Goal: Check status: Check status

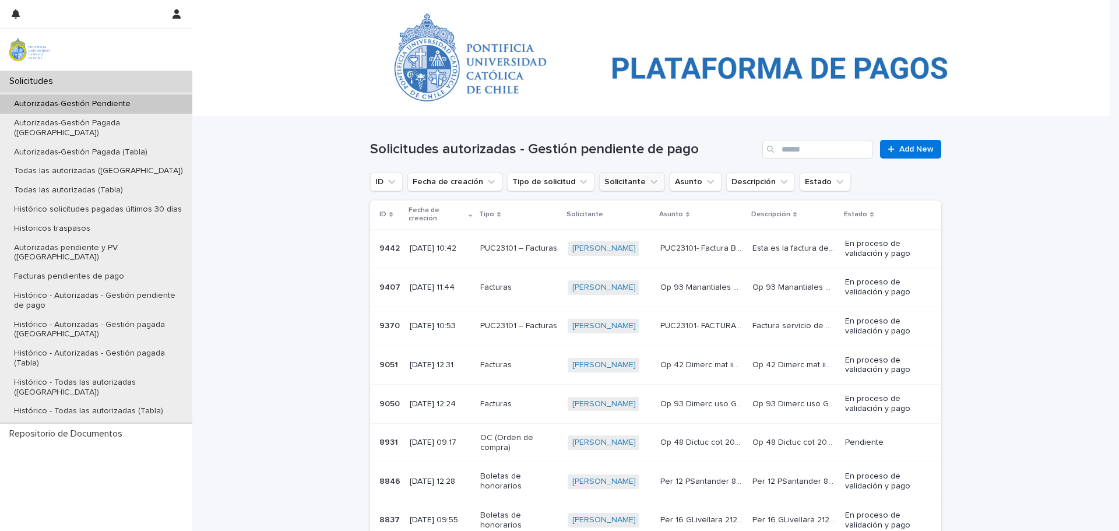
click at [625, 186] on button "Solicitante" at bounding box center [632, 182] width 66 height 19
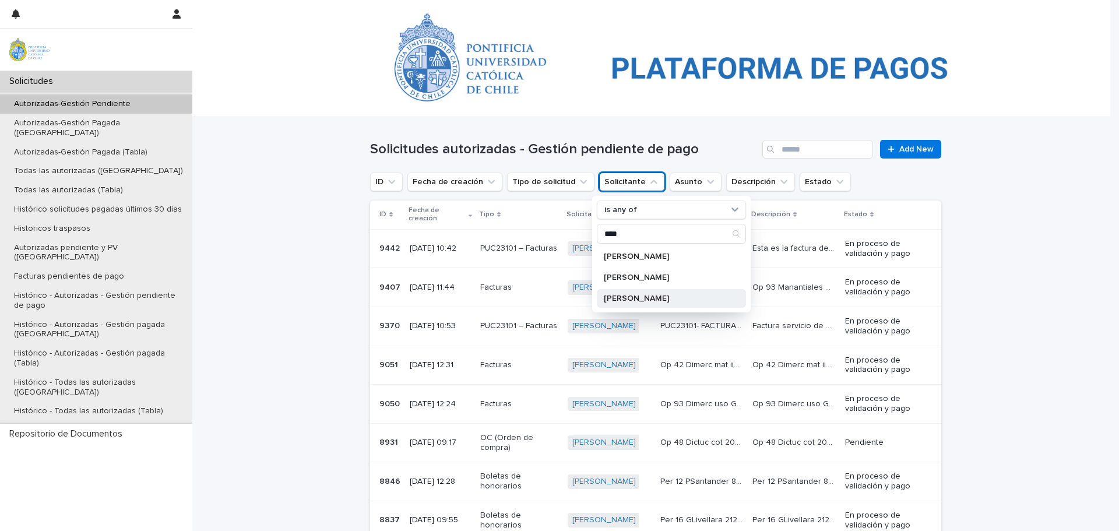
type input "****"
click at [621, 294] on p "[PERSON_NAME]" at bounding box center [666, 298] width 124 height 8
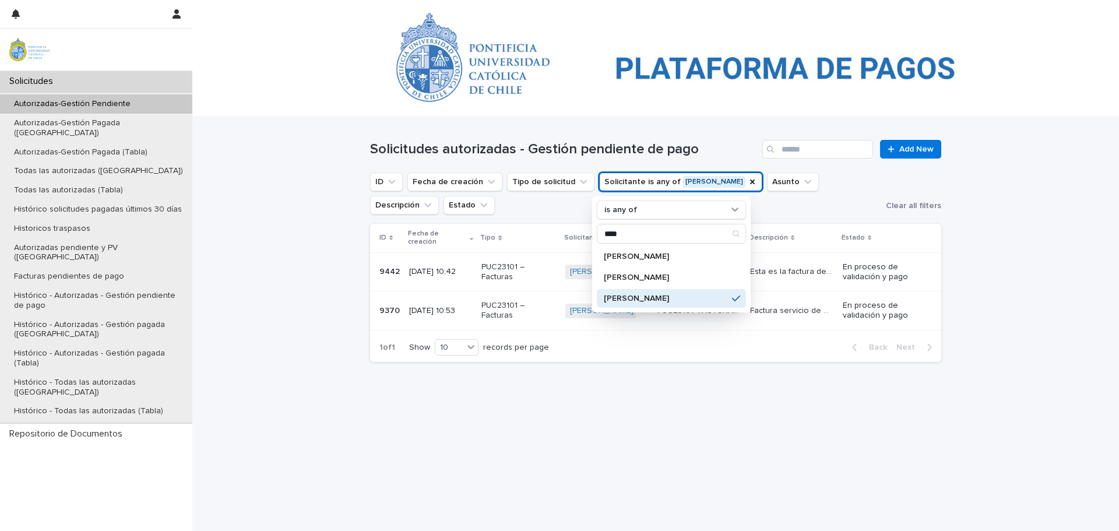
click at [540, 473] on div "Loading... Saving… Loading... Saving… Solicitudes autorizadas - Gestión pendien…" at bounding box center [655, 309] width 583 height 385
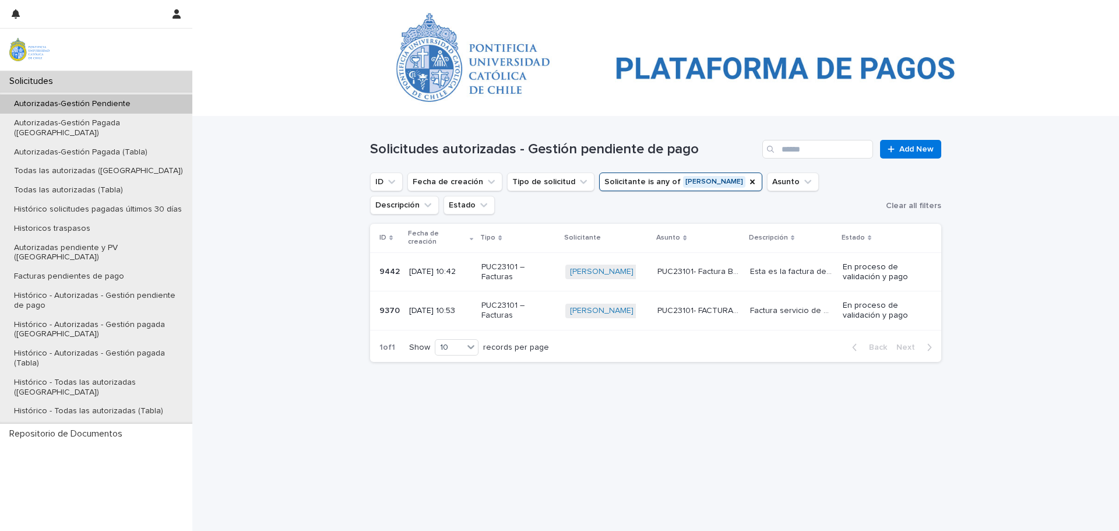
click at [419, 306] on p "[DATE] 10:53" at bounding box center [440, 311] width 63 height 10
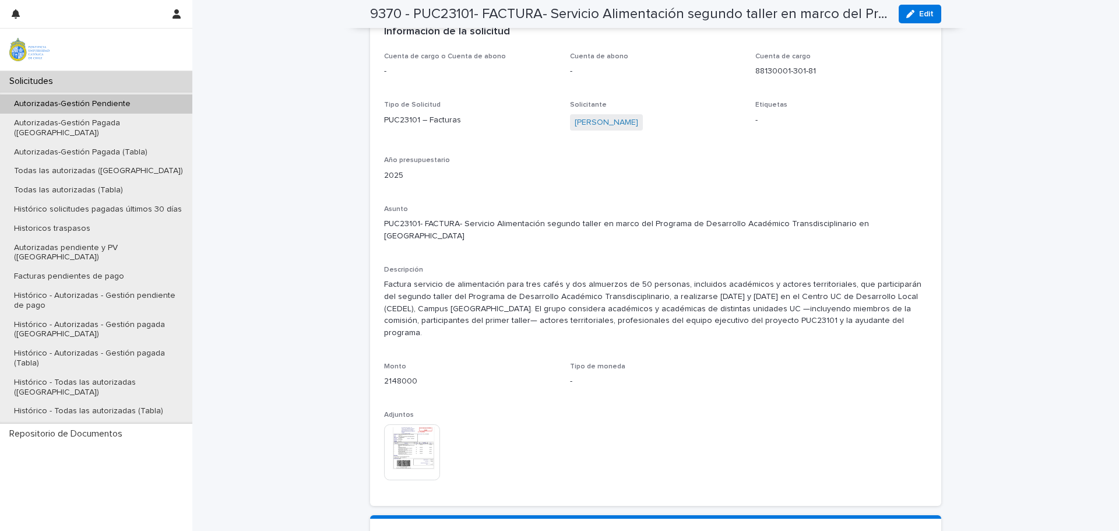
scroll to position [1049, 0]
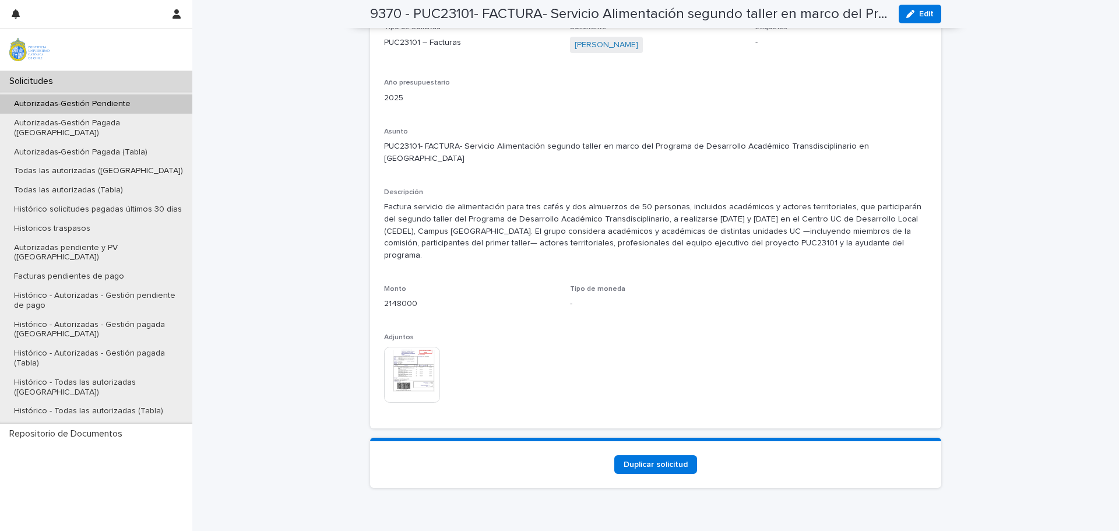
click at [411, 347] on img at bounding box center [412, 375] width 56 height 56
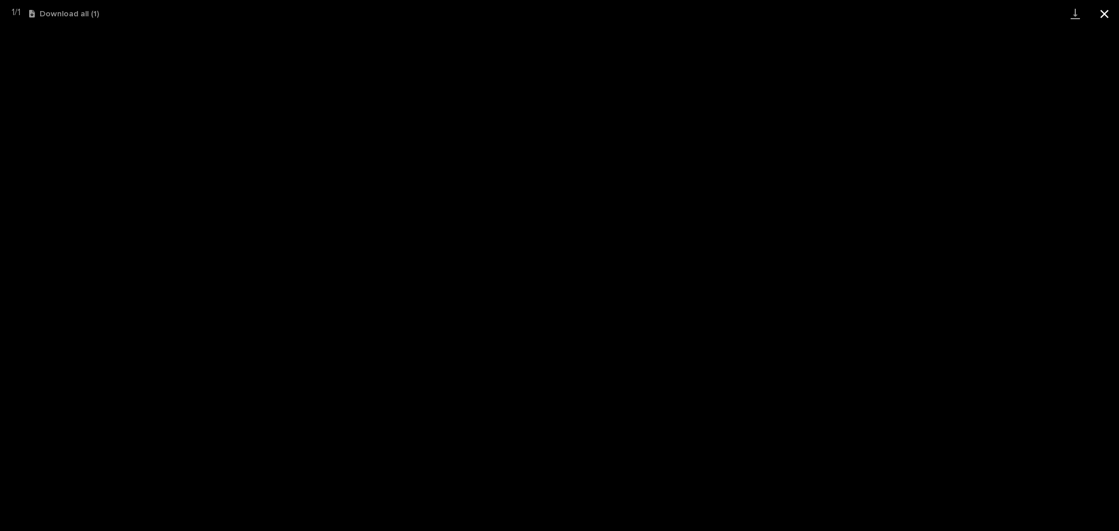
click at [1102, 19] on button "Close gallery" at bounding box center [1104, 13] width 29 height 27
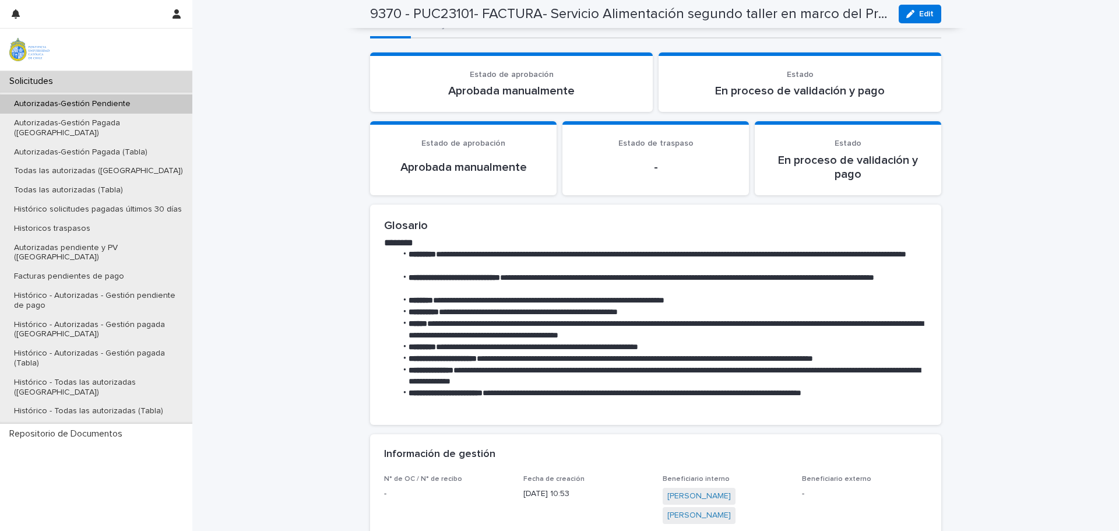
scroll to position [0, 0]
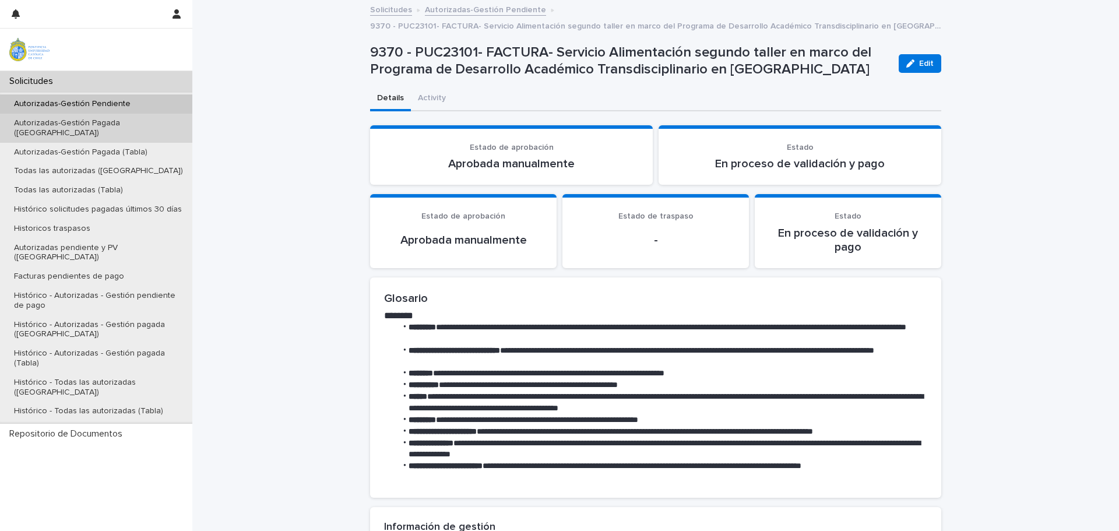
click at [71, 117] on div "Autorizadas-Gestión Pagada ([GEOGRAPHIC_DATA])" at bounding box center [96, 128] width 192 height 29
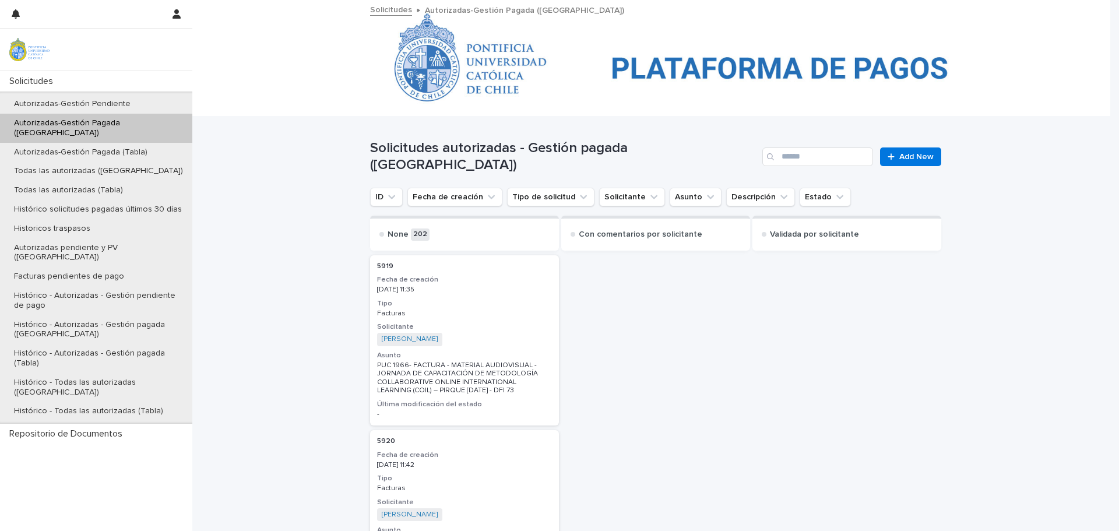
click at [108, 114] on div "Autorizadas-Gestión Pagada ([GEOGRAPHIC_DATA])" at bounding box center [96, 128] width 192 height 29
click at [128, 149] on div "Autorizadas-Gestión Pagada (Tabla)" at bounding box center [96, 152] width 192 height 19
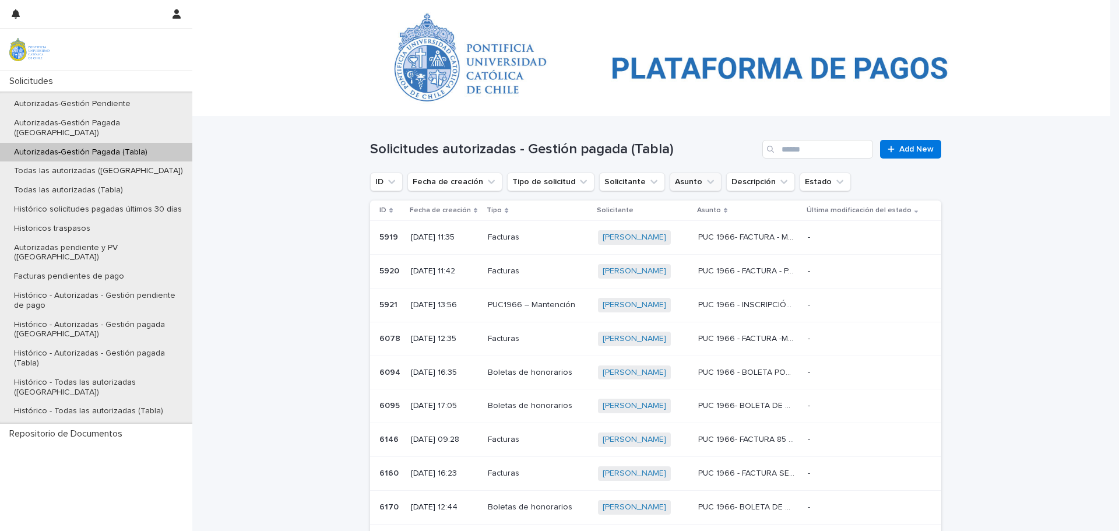
click at [670, 178] on button "Asunto" at bounding box center [696, 182] width 52 height 19
click at [632, 180] on button "Solicitante" at bounding box center [632, 182] width 66 height 19
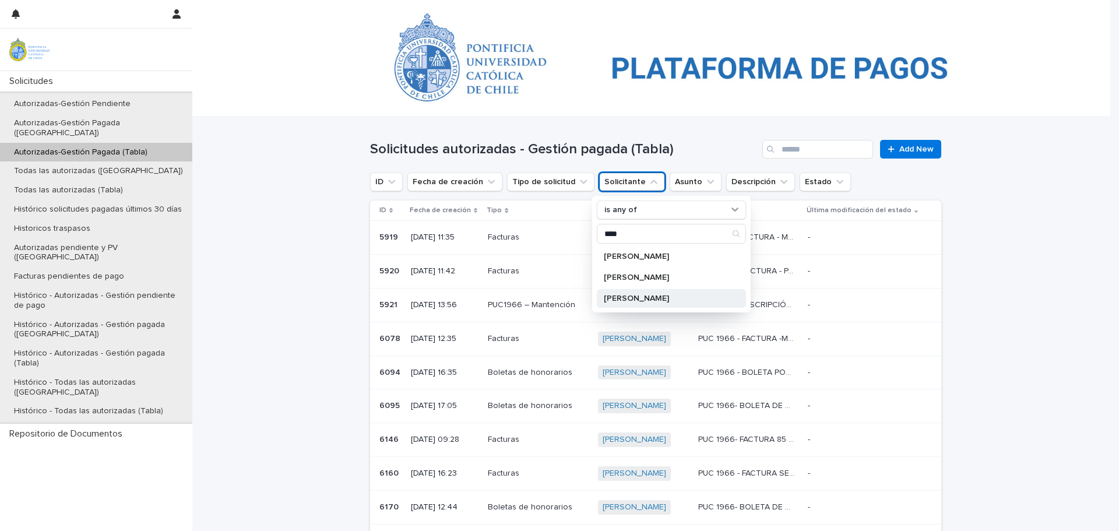
type input "****"
click at [611, 297] on p "[PERSON_NAME]" at bounding box center [666, 298] width 124 height 8
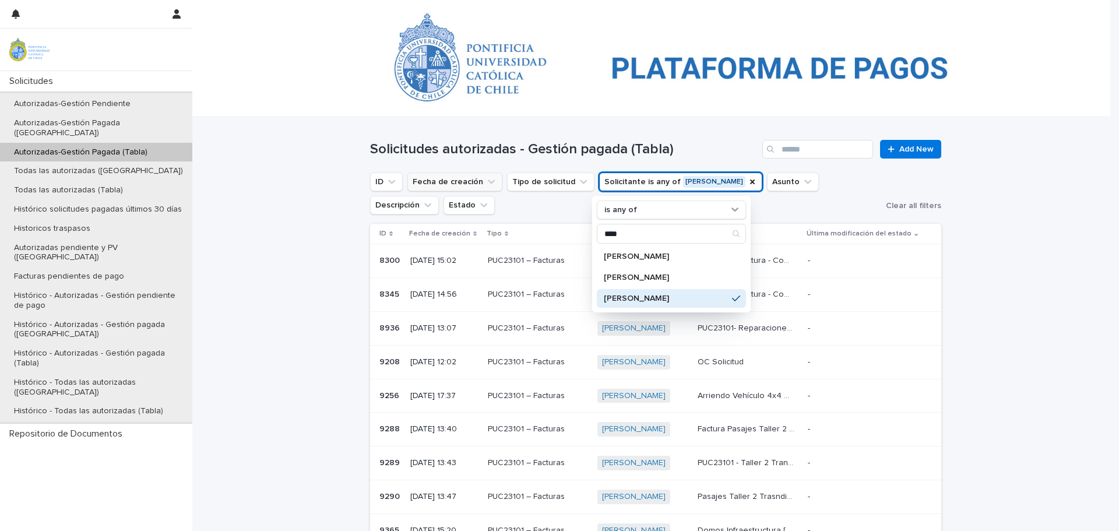
click at [431, 184] on button "Fecha de creación" at bounding box center [454, 182] width 95 height 19
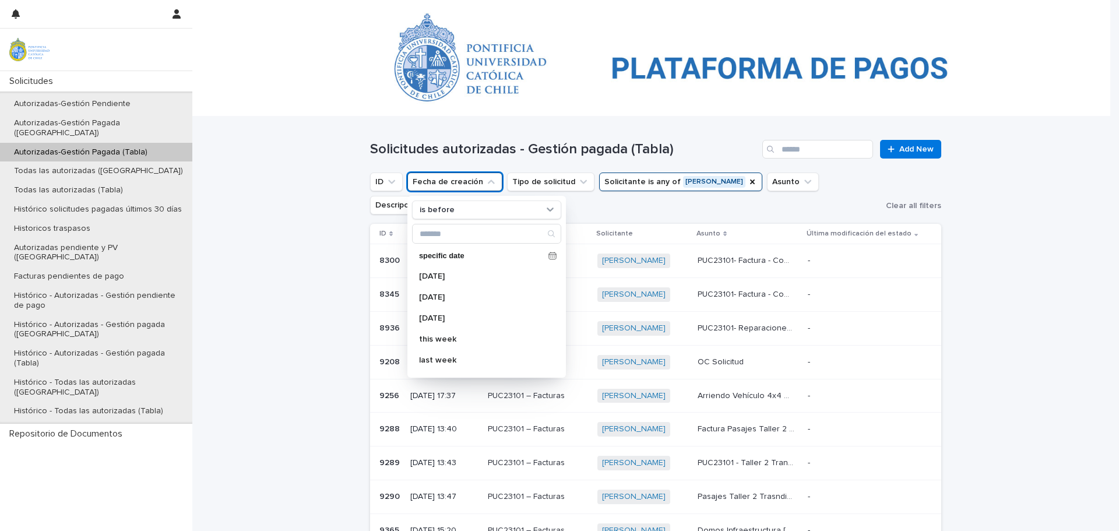
click at [431, 184] on button "Fecha de creación" at bounding box center [454, 182] width 95 height 19
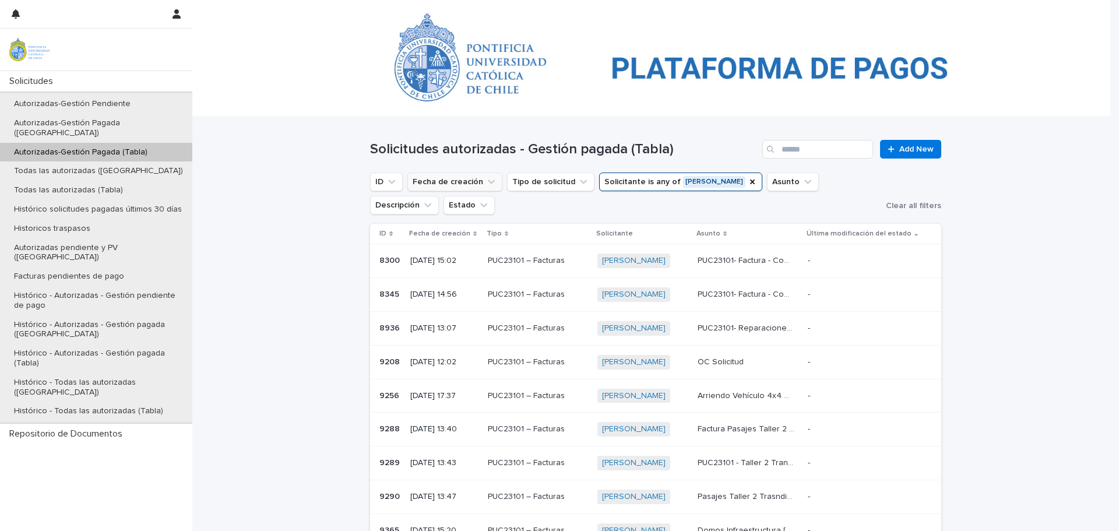
click at [427, 176] on button "Fecha de creación" at bounding box center [454, 182] width 95 height 19
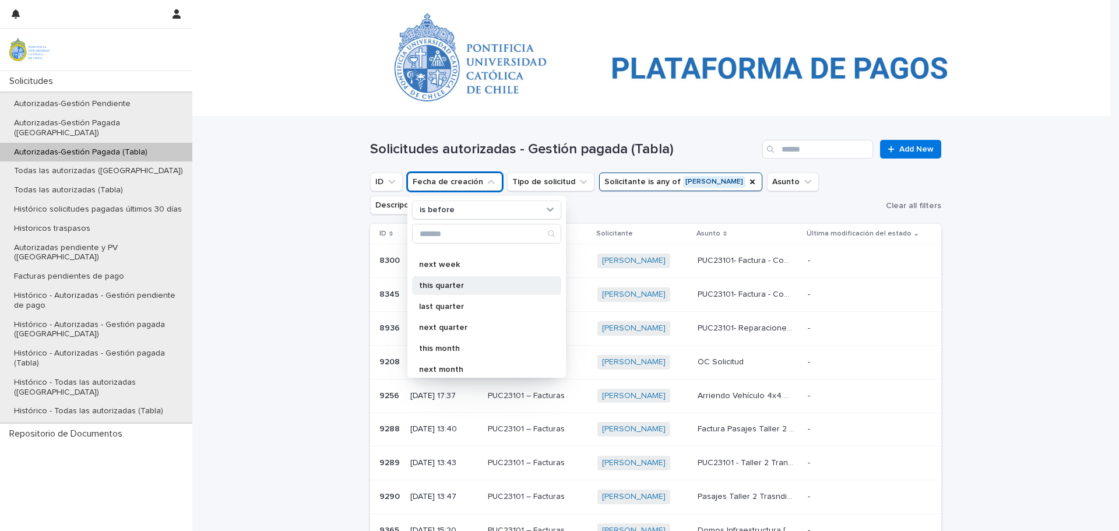
scroll to position [58, 0]
click at [446, 302] on p "last week" at bounding box center [481, 302] width 124 height 8
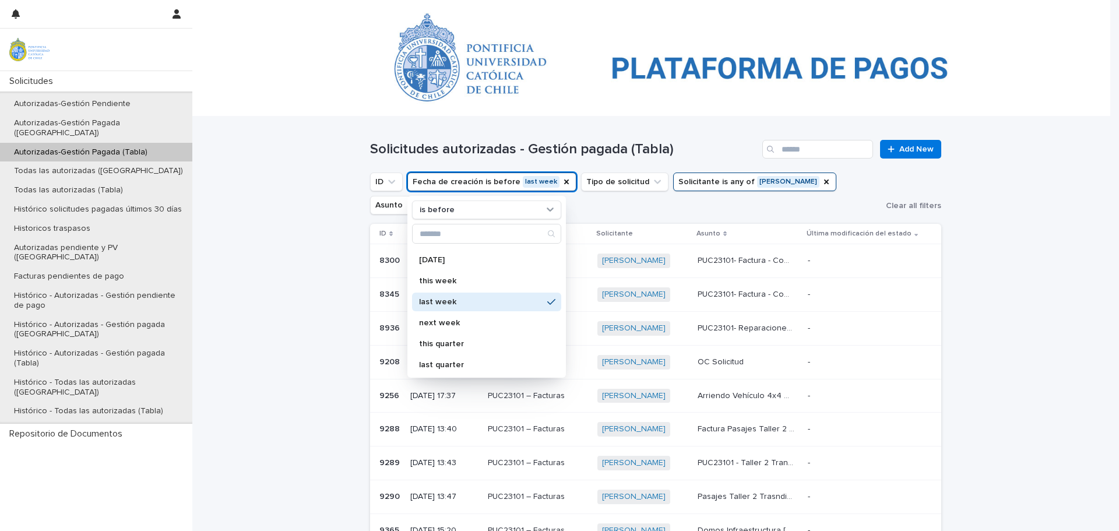
click at [1003, 294] on div "Loading... Saving… Loading... Saving… Solicitudes autorizadas - Gestión pagada …" at bounding box center [655, 454] width 927 height 675
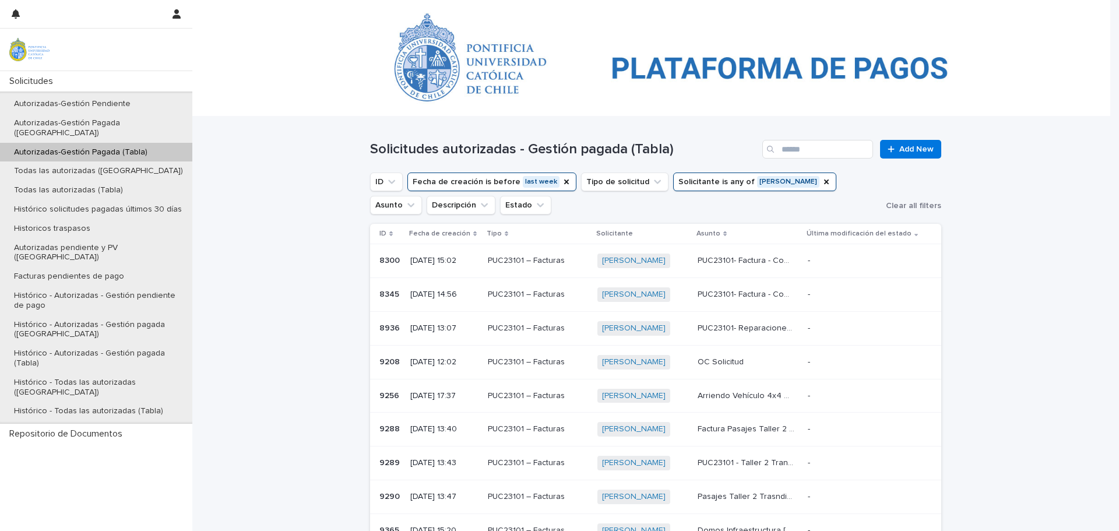
click at [459, 182] on button "Fecha de creación is before last week" at bounding box center [491, 182] width 169 height 19
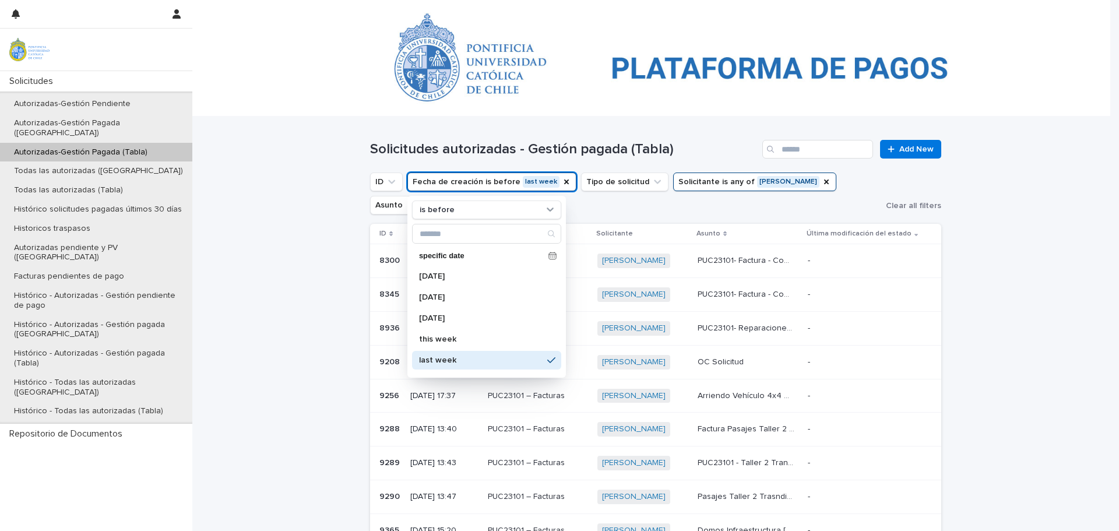
click at [450, 360] on p "last week" at bounding box center [481, 360] width 124 height 8
click at [959, 361] on div "Loading... Saving… Loading... Saving… Solicitudes autorizadas - Gestión pagada …" at bounding box center [655, 454] width 927 height 675
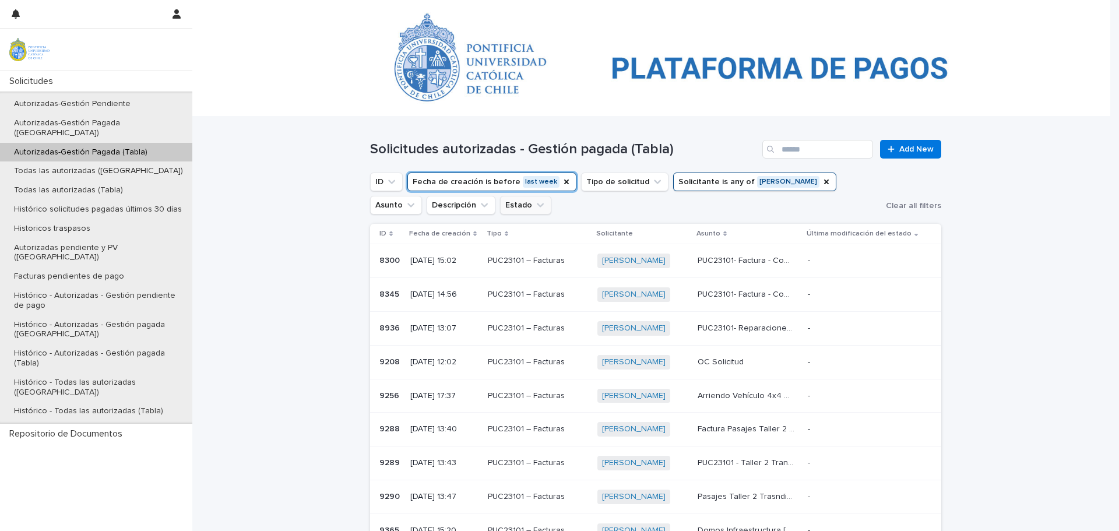
click at [500, 210] on button "Estado" at bounding box center [525, 205] width 51 height 19
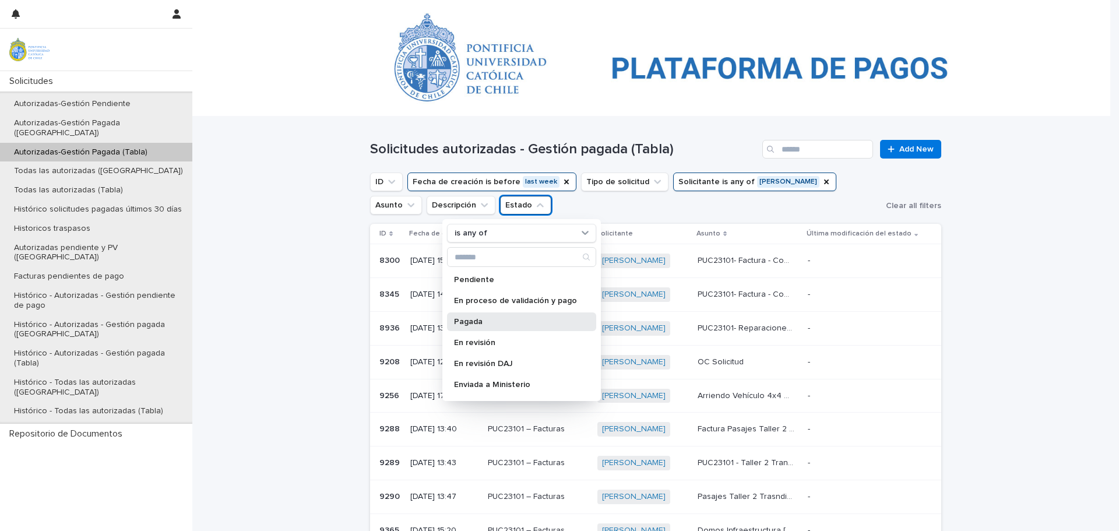
click at [482, 325] on p "Pagada" at bounding box center [516, 322] width 124 height 8
click at [335, 332] on div "Loading... Saving… Loading... Saving… Solicitudes autorizadas - Gestión pagada …" at bounding box center [655, 454] width 927 height 675
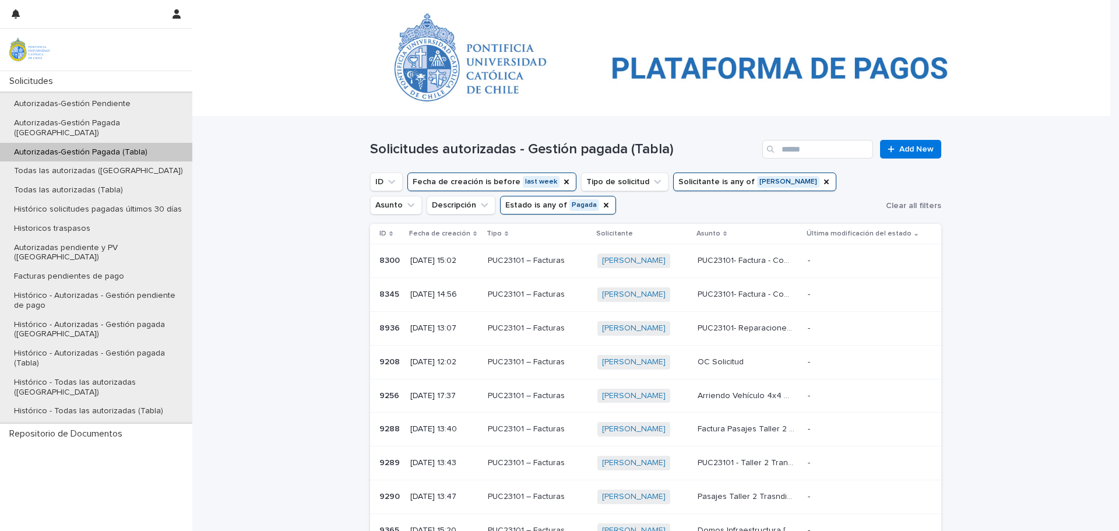
click at [423, 237] on p "Fecha de creación" at bounding box center [439, 233] width 61 height 13
click at [602, 206] on icon "Estado" at bounding box center [606, 205] width 9 height 9
click at [562, 180] on icon "Fecha de creación" at bounding box center [566, 181] width 9 height 9
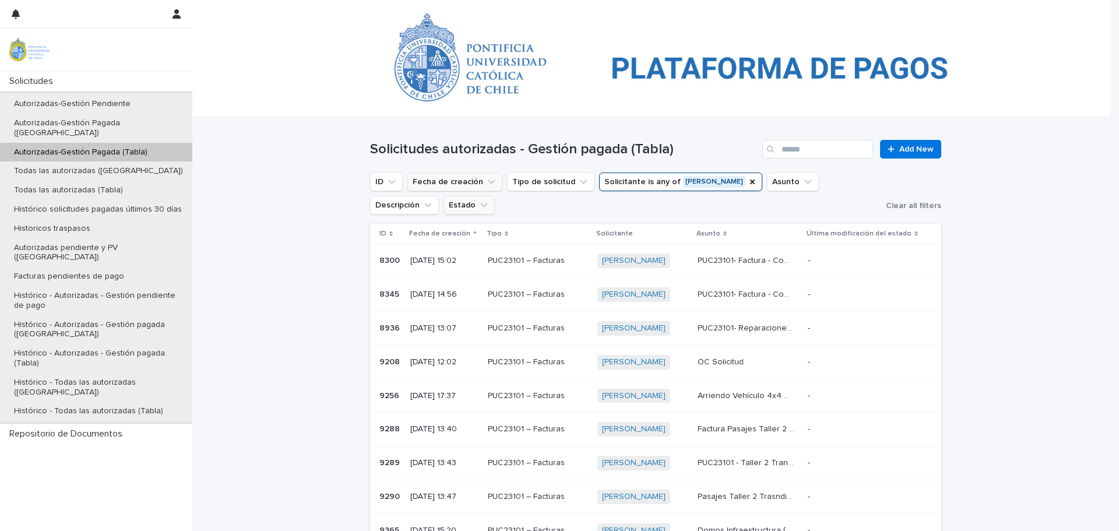
click at [430, 173] on button "Fecha de creación" at bounding box center [454, 182] width 95 height 19
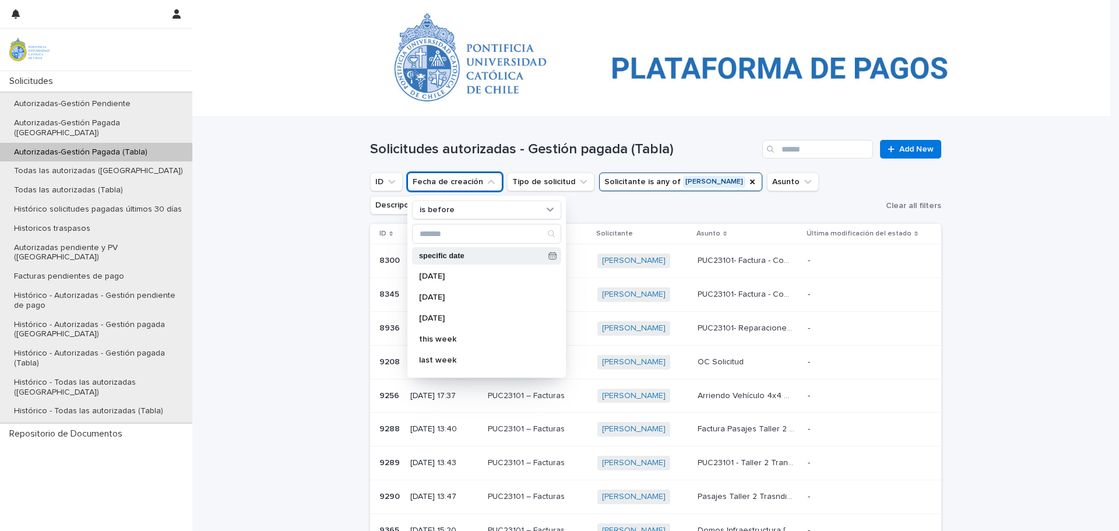
click at [549, 256] on icon at bounding box center [553, 256] width 8 height 8
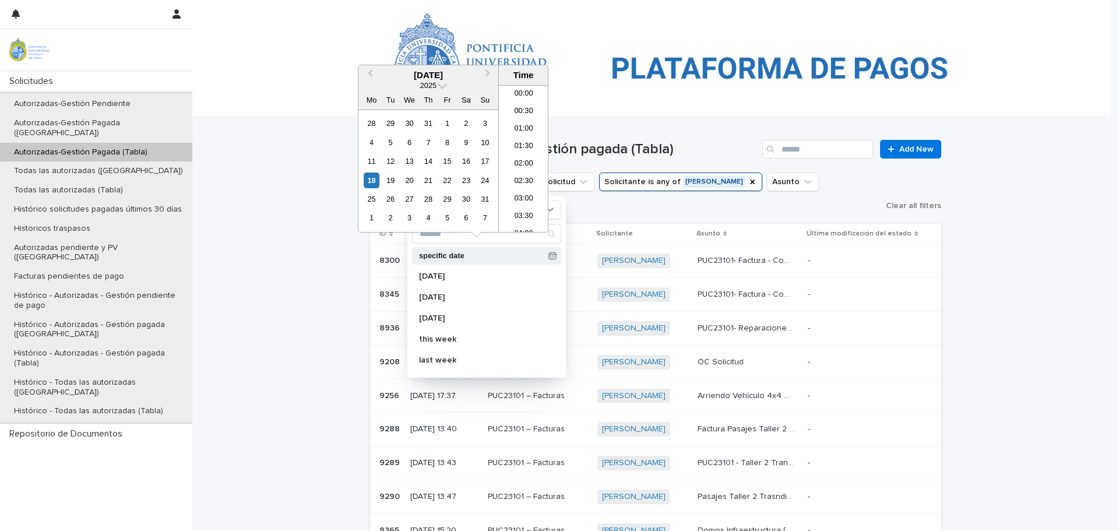
scroll to position [321, 0]
click at [427, 161] on div "14" at bounding box center [428, 161] width 16 height 16
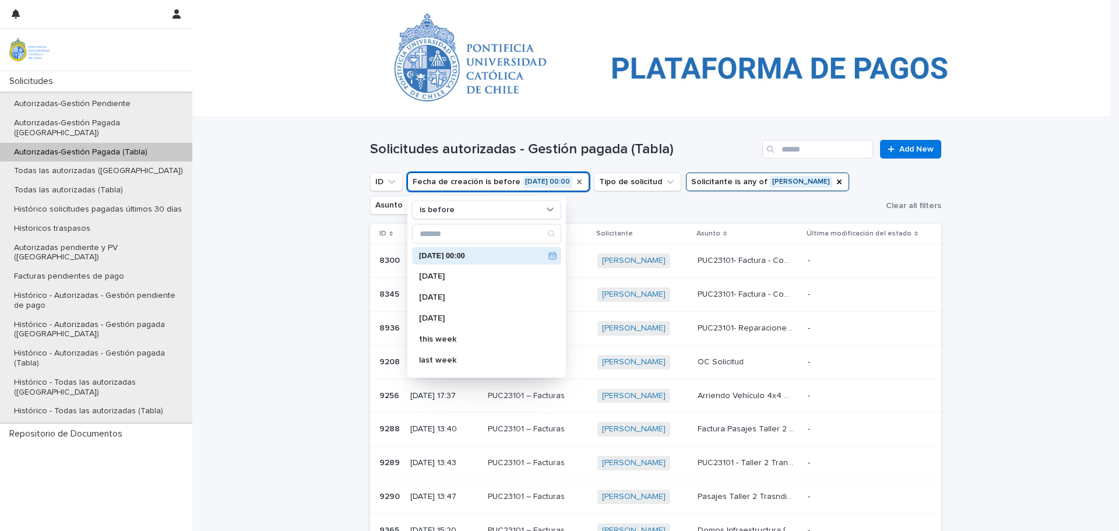
click at [934, 311] on td "-" at bounding box center [872, 295] width 138 height 34
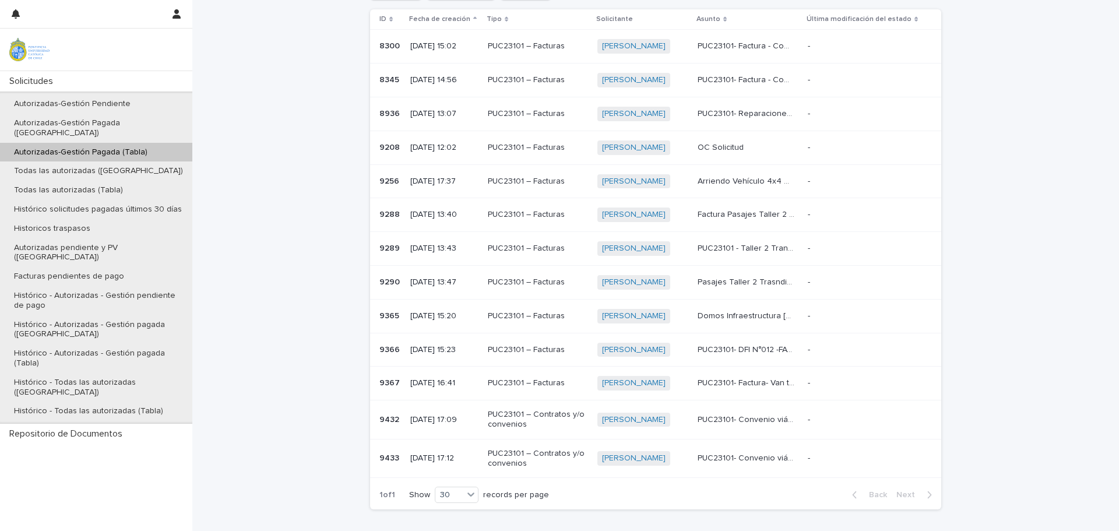
scroll to position [261, 0]
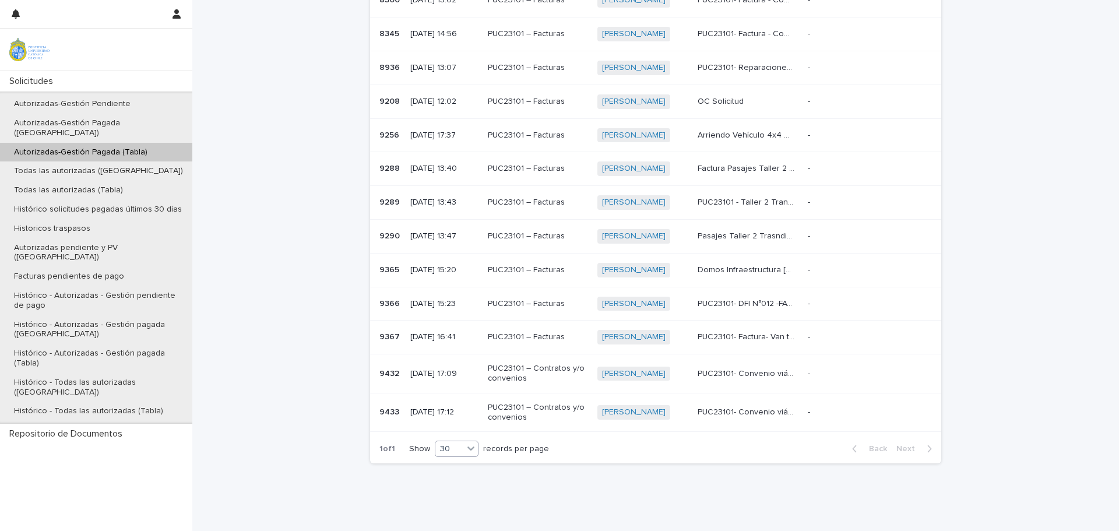
click at [444, 443] on div "30" at bounding box center [449, 449] width 28 height 12
click at [516, 459] on div "1 of 1 Show 30 records per page" at bounding box center [464, 449] width 188 height 29
click at [742, 403] on div "PUC23101- Convenio viático [PERSON_NAME] para Programa de Desarrollo Académico …" at bounding box center [748, 412] width 101 height 19
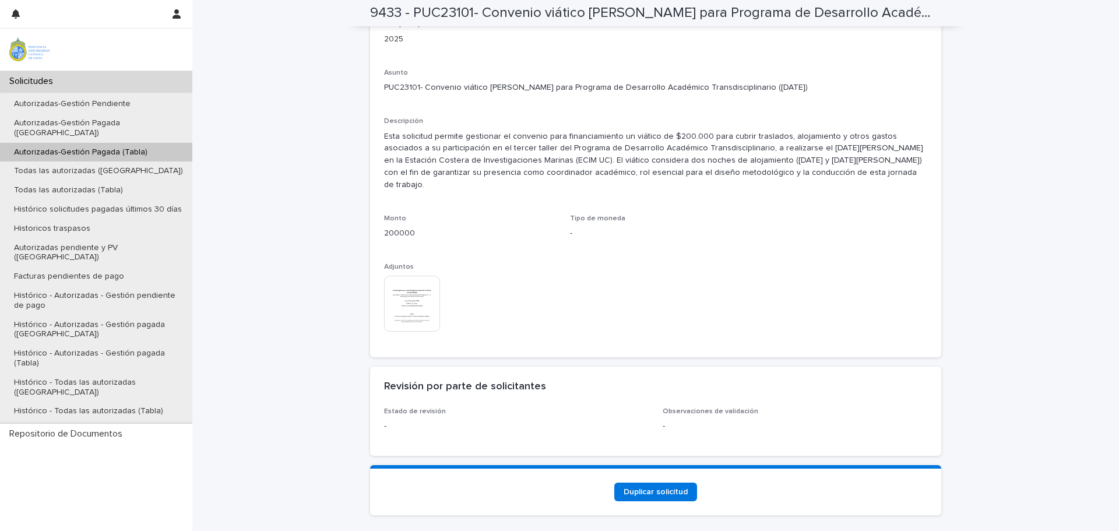
scroll to position [1056, 0]
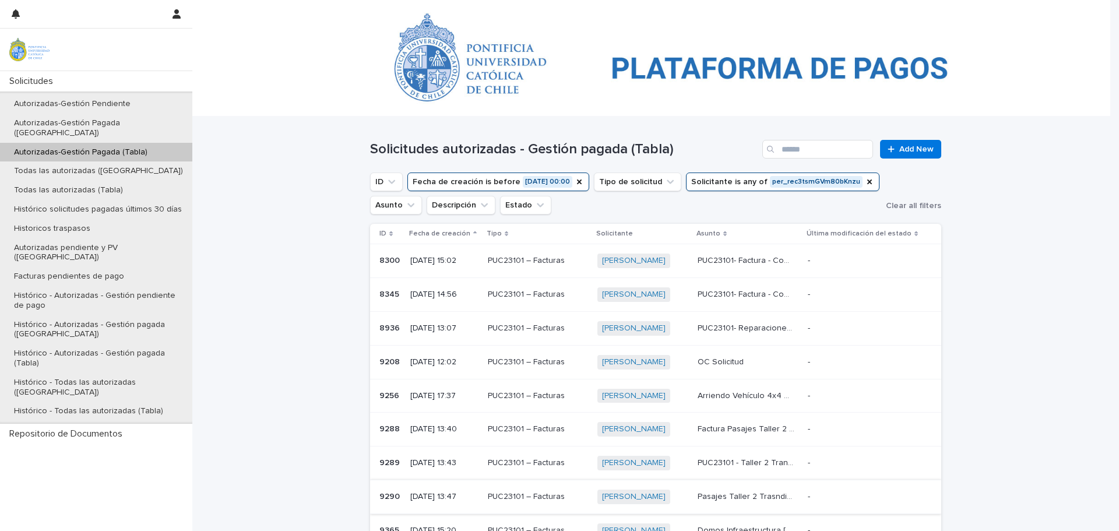
scroll to position [261, 0]
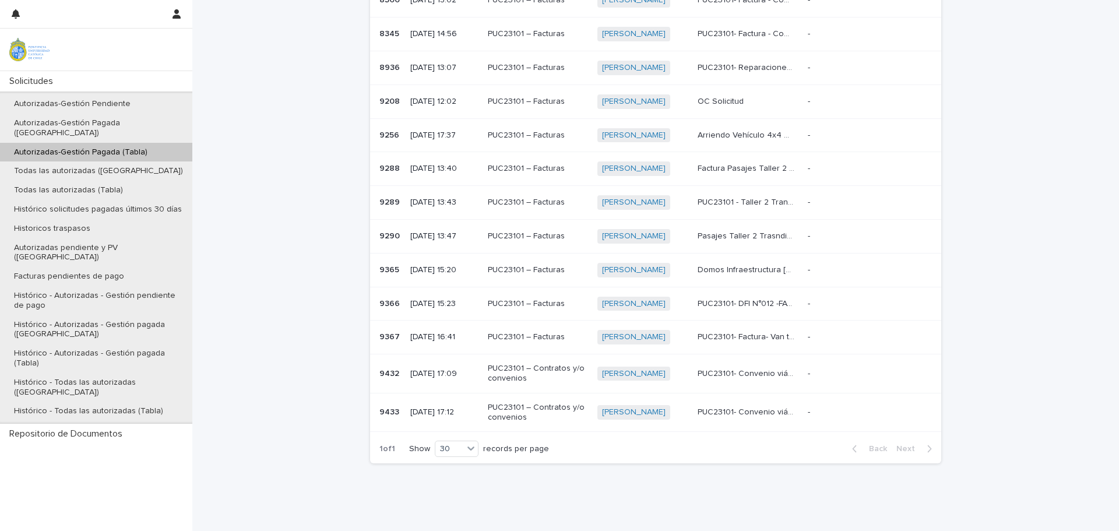
click at [716, 377] on p "PUC23101- Convenio viático [PERSON_NAME] Reunión Mineduc ([DATE]) y Movilizació…" at bounding box center [748, 373] width 100 height 12
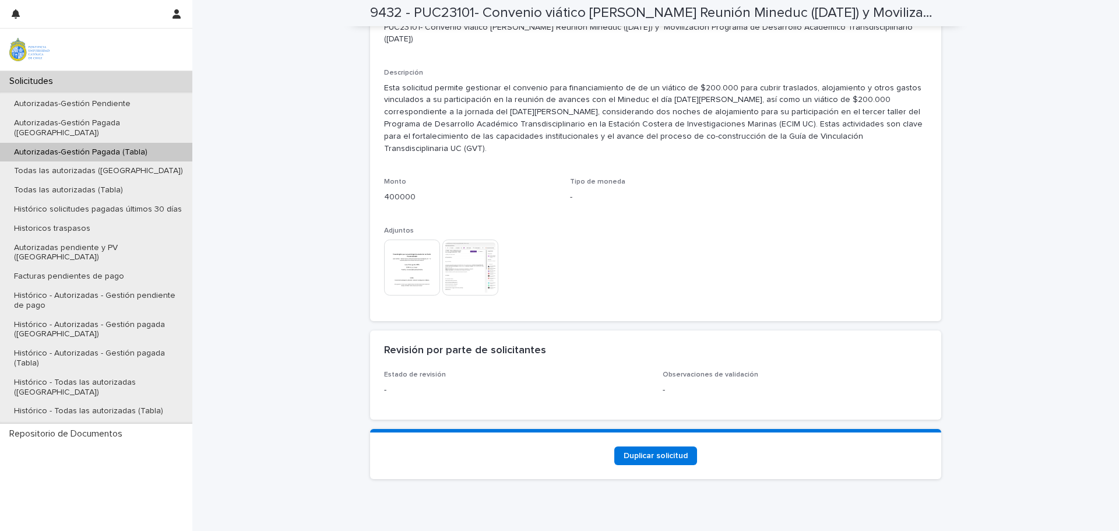
scroll to position [1127, 0]
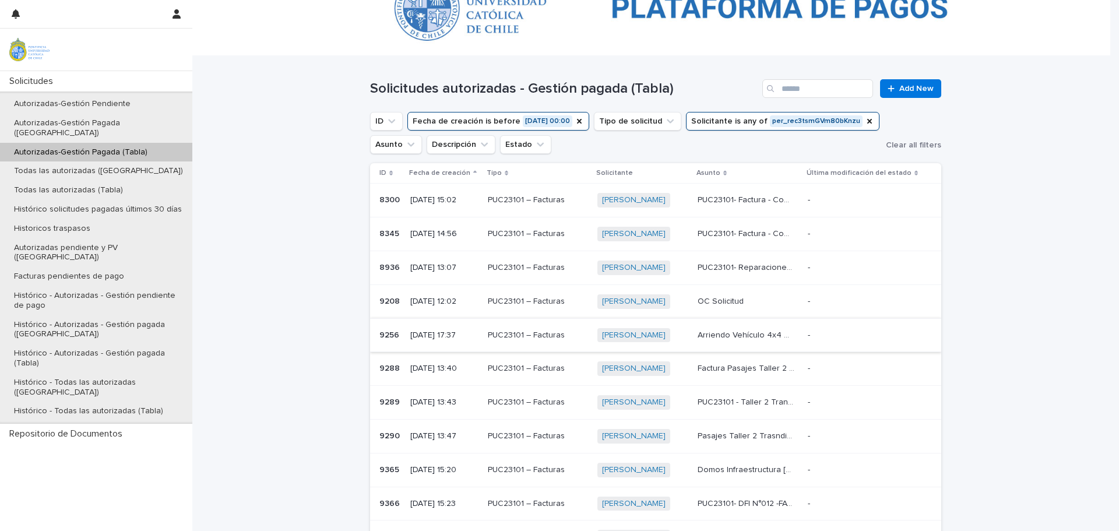
scroll to position [261, 0]
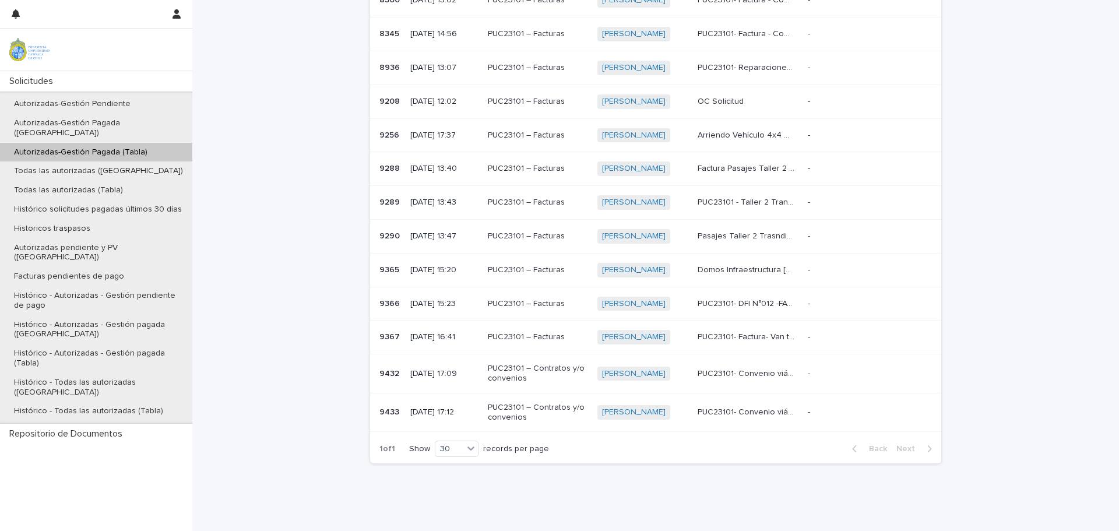
click at [764, 334] on p "PUC23101- Factura- Van transporte aeropuerto" at bounding box center [748, 336] width 100 height 12
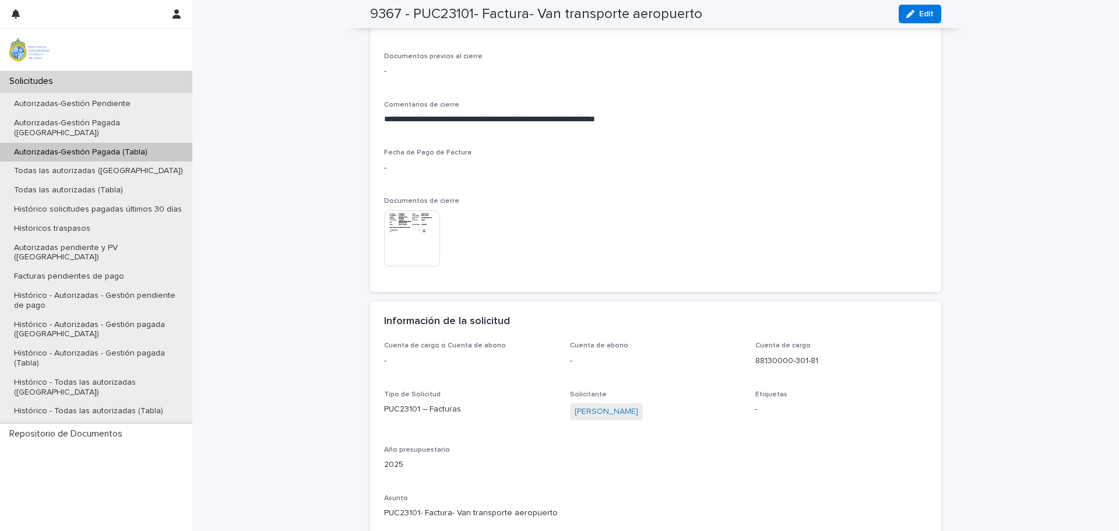
scroll to position [699, 0]
click at [413, 228] on img at bounding box center [412, 238] width 56 height 56
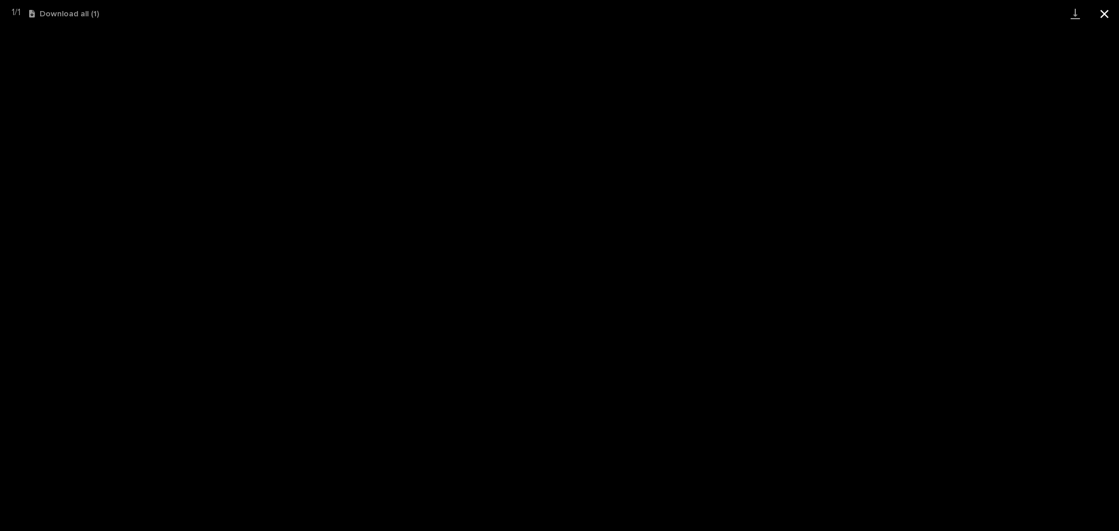
click at [1106, 10] on button "Close gallery" at bounding box center [1104, 13] width 29 height 27
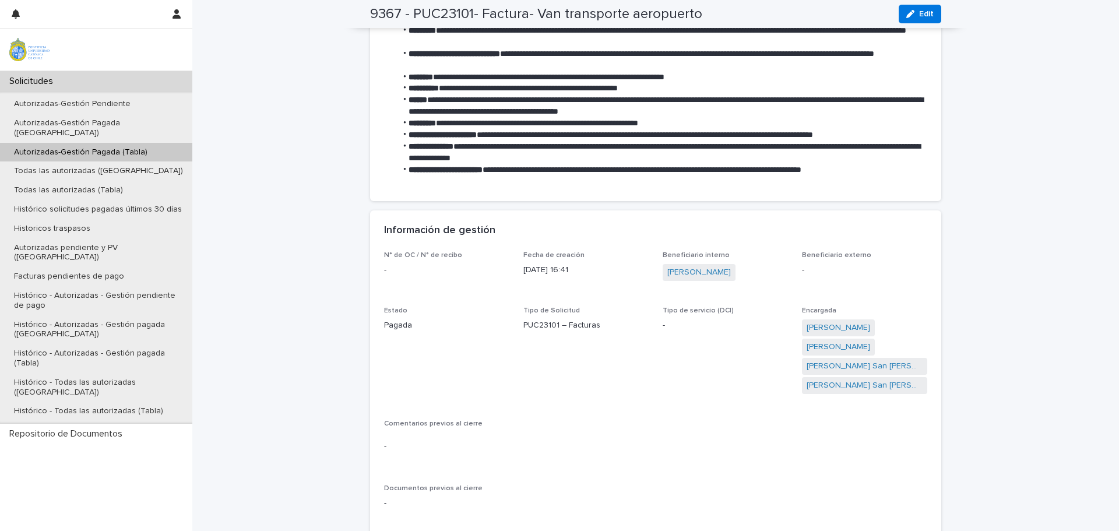
scroll to position [58, 0]
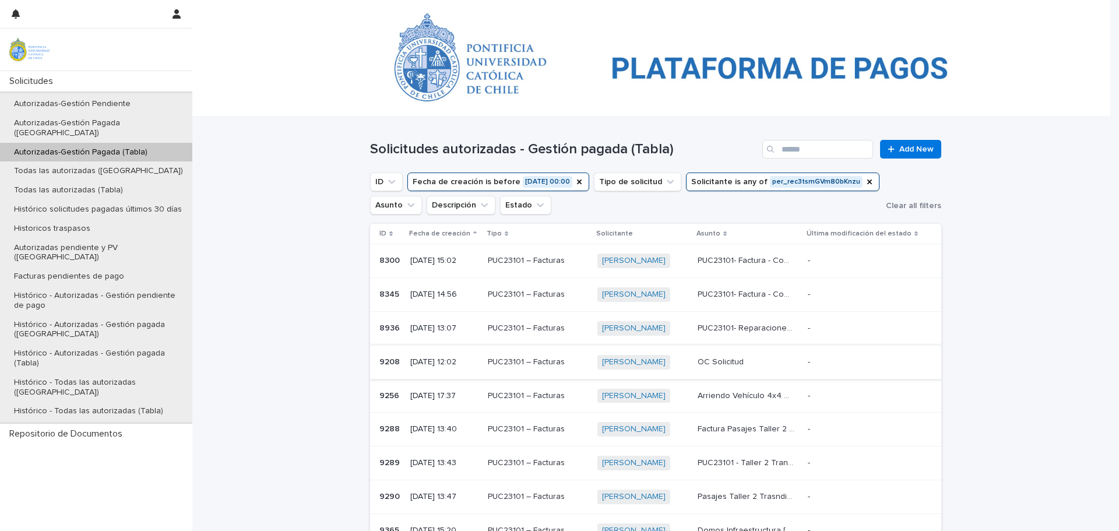
scroll to position [261, 0]
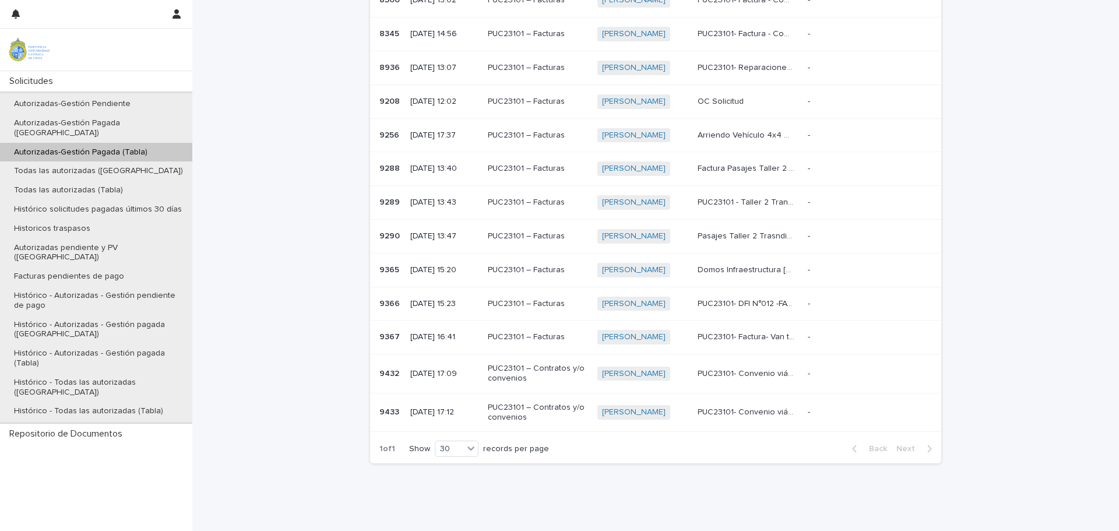
click at [755, 304] on p "PUC23101- DFI N°012 -FACTURA- cámara DJI Osmo Pocket para registro audiovisual …" at bounding box center [748, 303] width 100 height 12
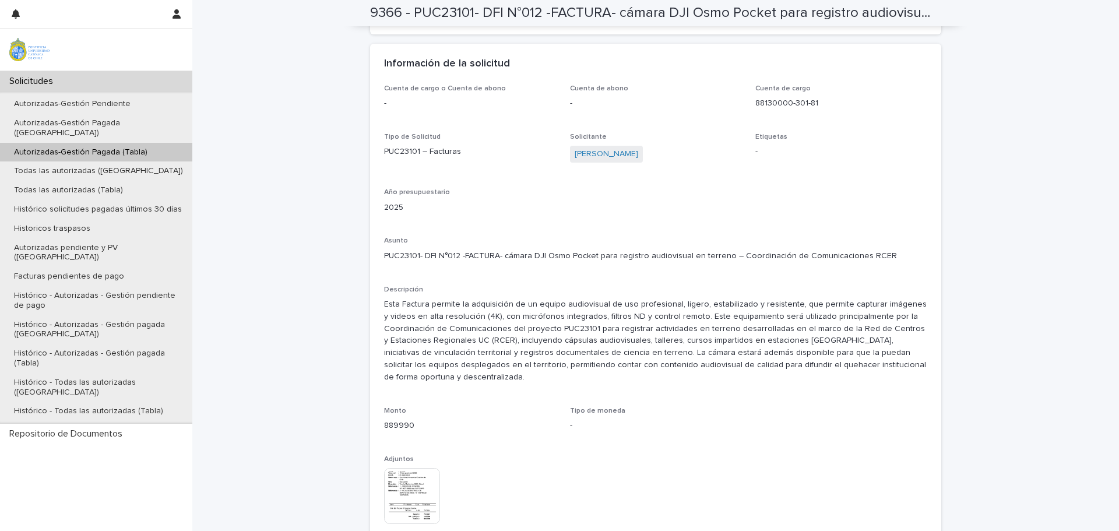
scroll to position [874, 0]
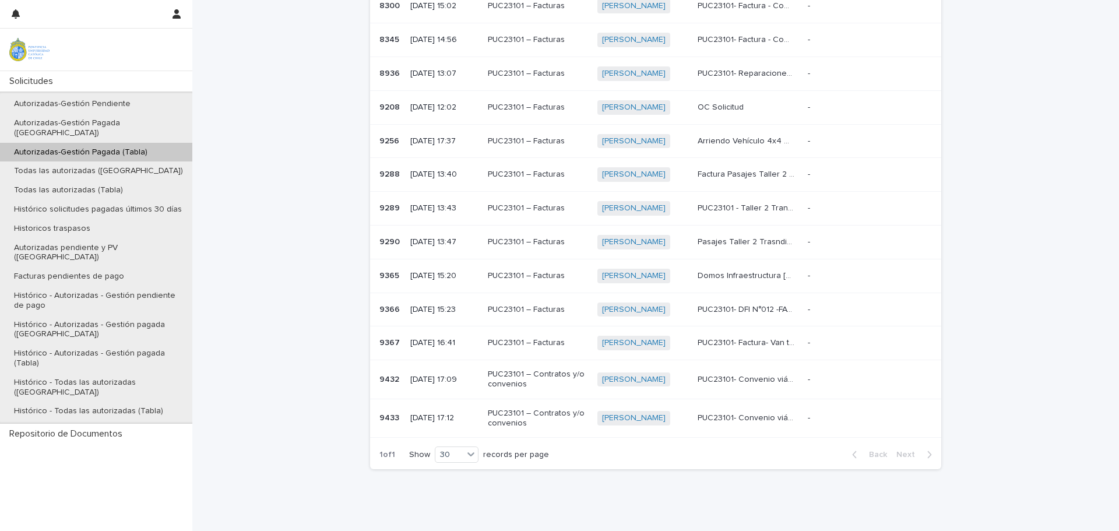
scroll to position [261, 0]
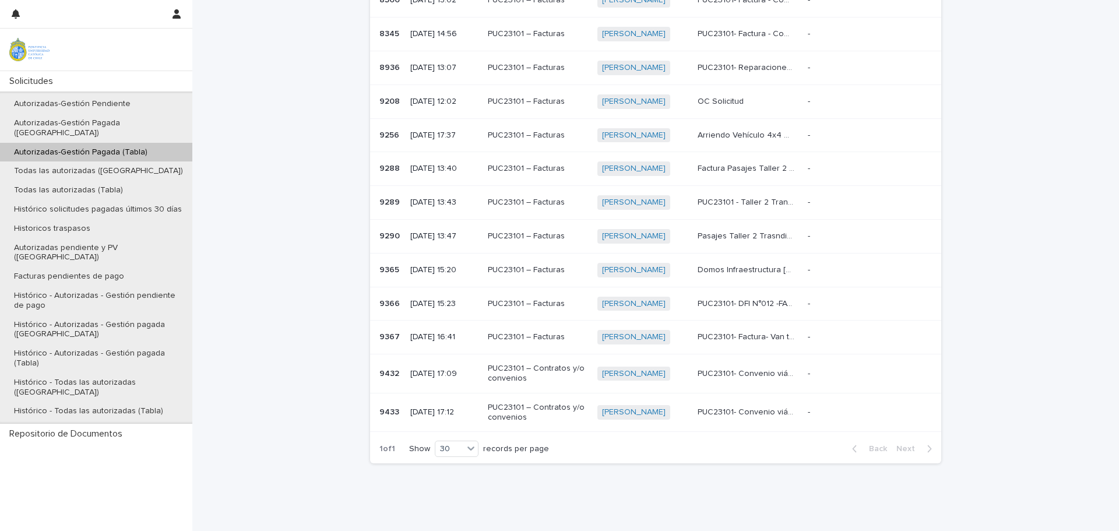
click at [716, 270] on p "Domos Infraestructura [GEOGRAPHIC_DATA]" at bounding box center [748, 269] width 100 height 12
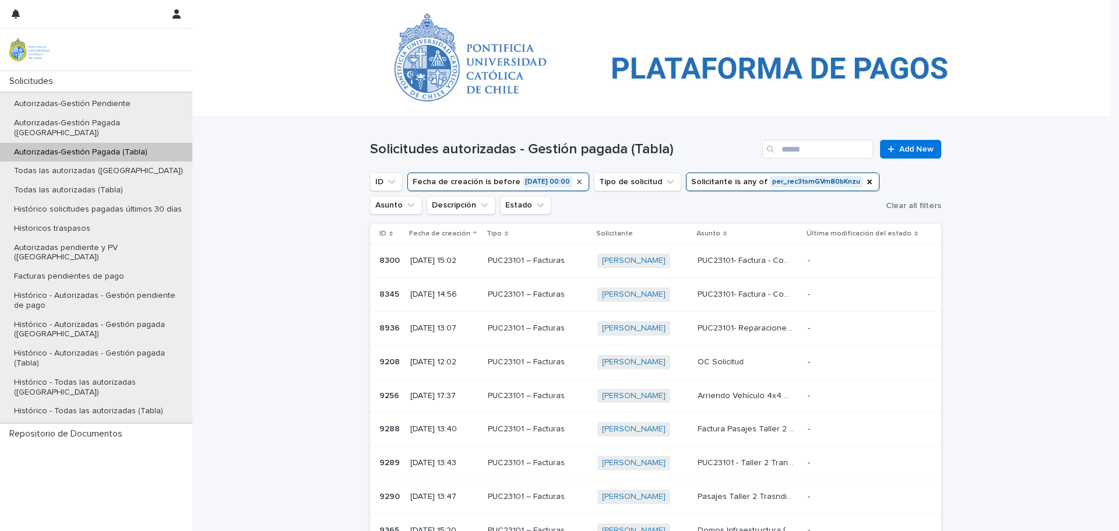
click at [577, 182] on icon "Fecha de creación" at bounding box center [579, 181] width 9 height 9
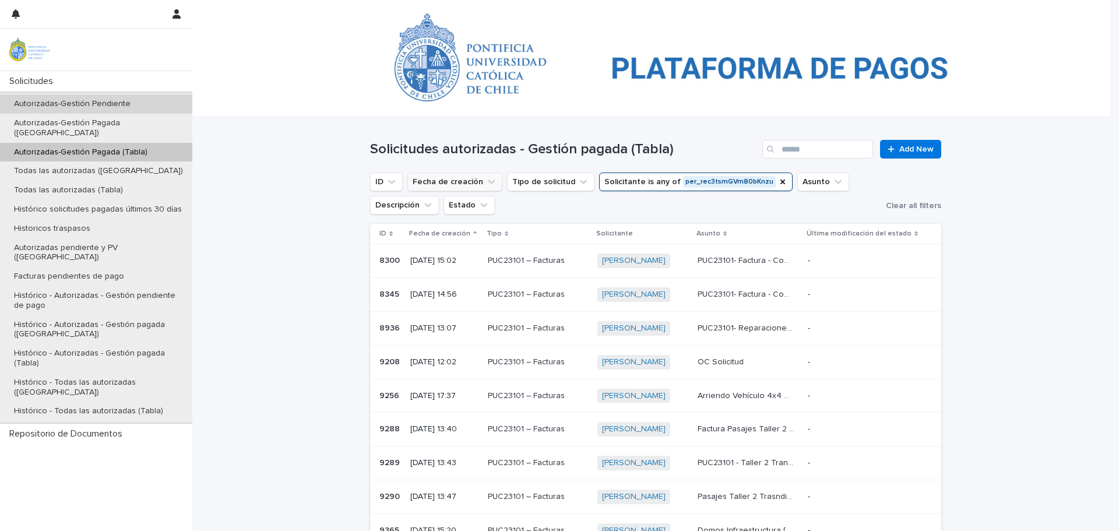
click at [85, 103] on p "Autorizadas-Gestión Pendiente" at bounding box center [72, 104] width 135 height 10
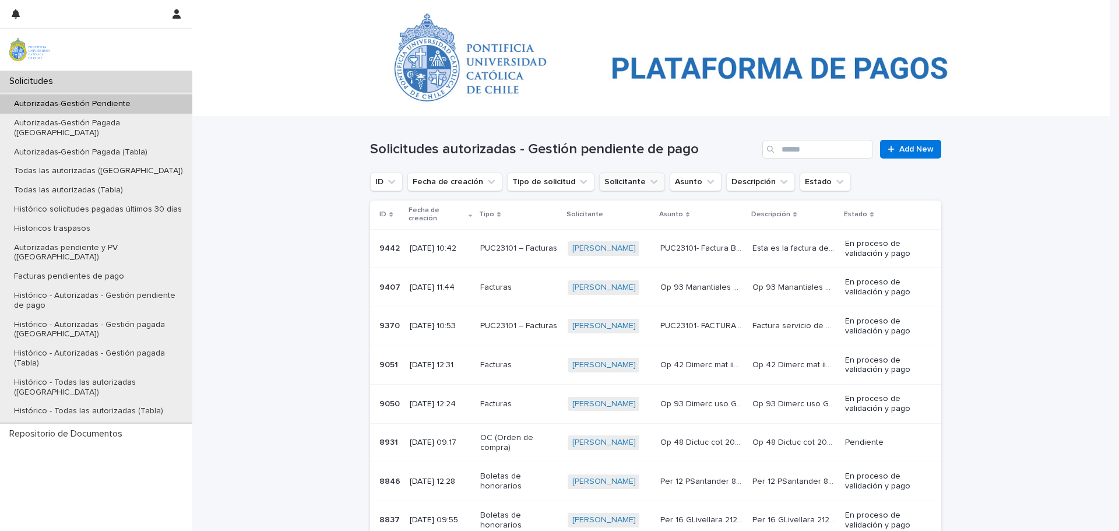
click at [606, 182] on button "Solicitante" at bounding box center [632, 182] width 66 height 19
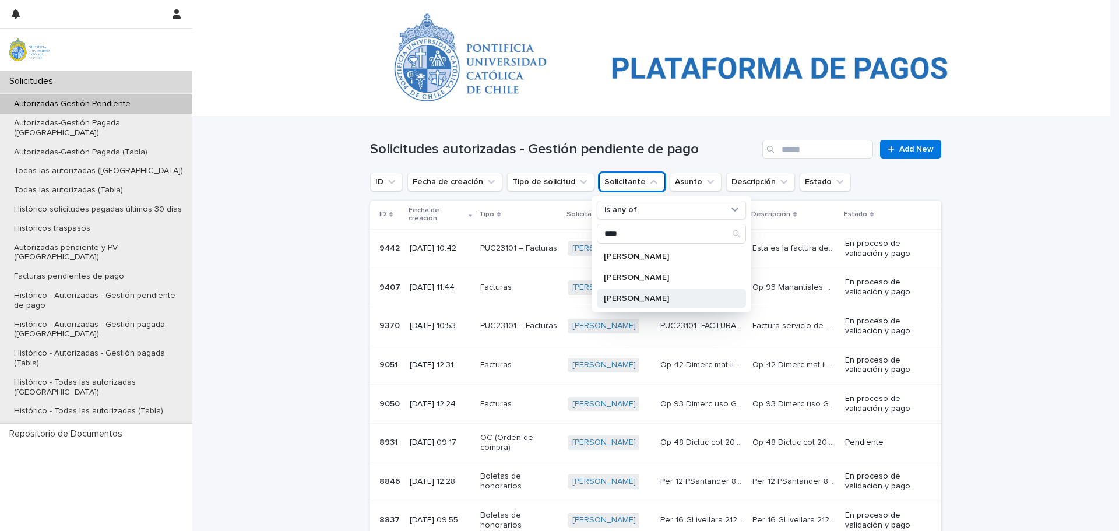
type input "****"
click at [621, 298] on p "[PERSON_NAME]" at bounding box center [666, 298] width 124 height 8
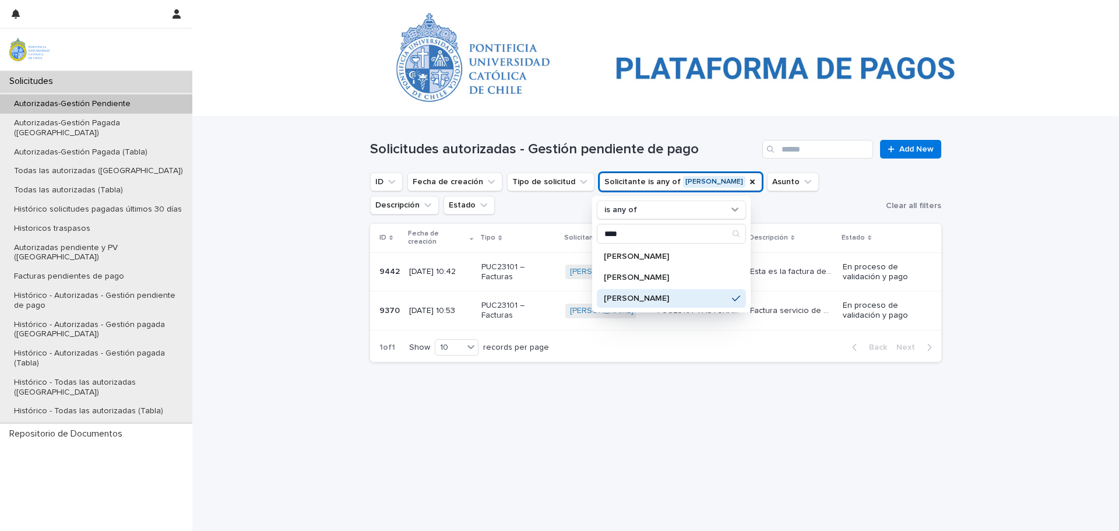
click at [1039, 324] on div "Loading... Saving… Loading... Saving… Solicitudes autorizadas - Gestión pendien…" at bounding box center [655, 324] width 927 height 414
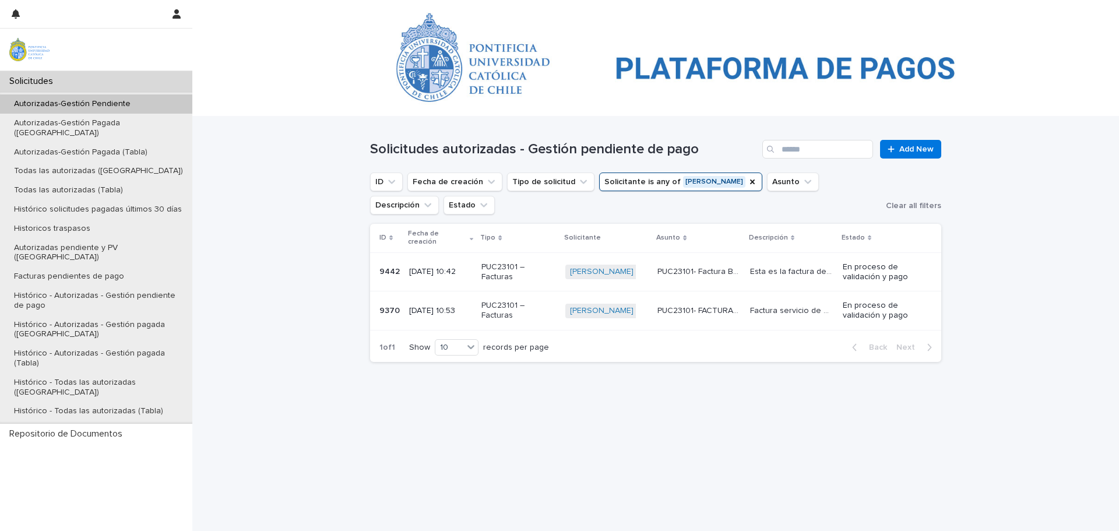
click at [676, 304] on p "PUC23101- FACTURA- Servicio Alimentación segundo taller en marco del Programa d…" at bounding box center [701, 310] width 86 height 12
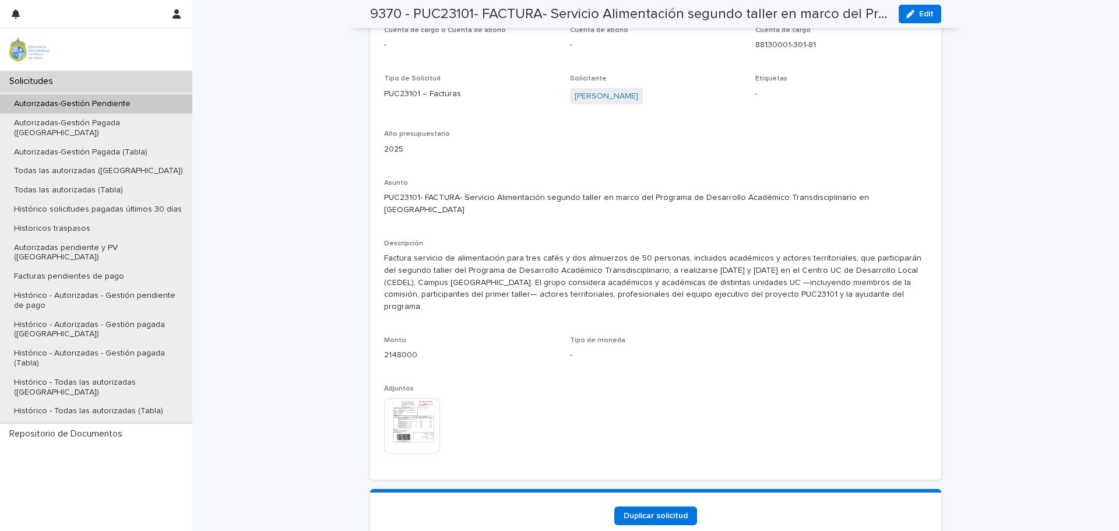
scroll to position [1049, 0]
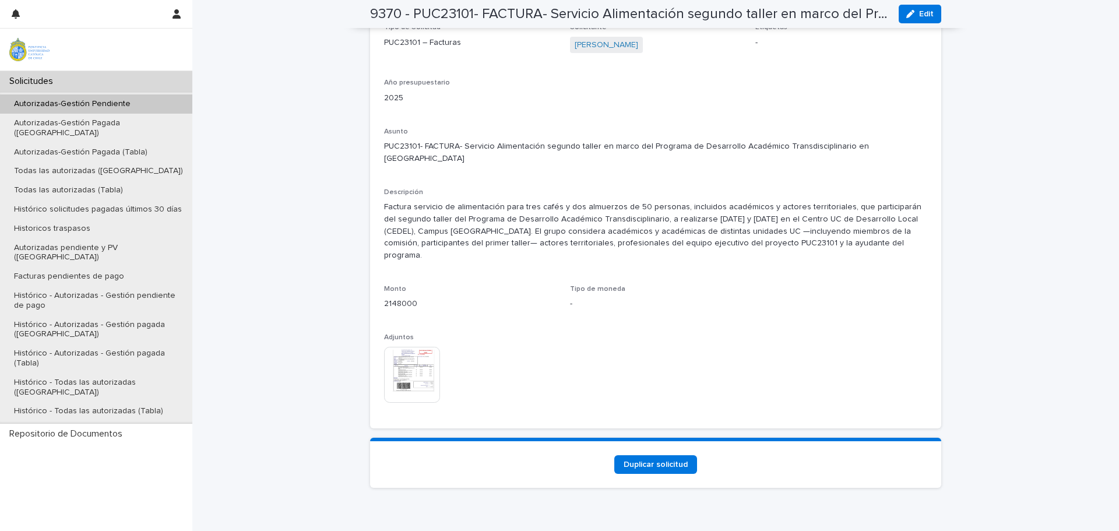
click at [402, 347] on img at bounding box center [412, 375] width 56 height 56
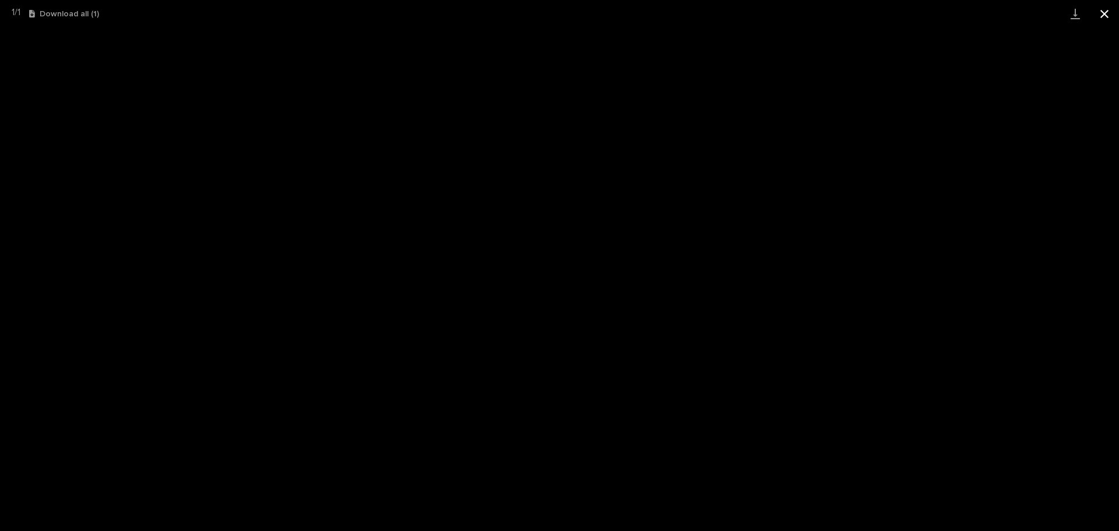
click at [1107, 14] on button "Close gallery" at bounding box center [1104, 13] width 29 height 27
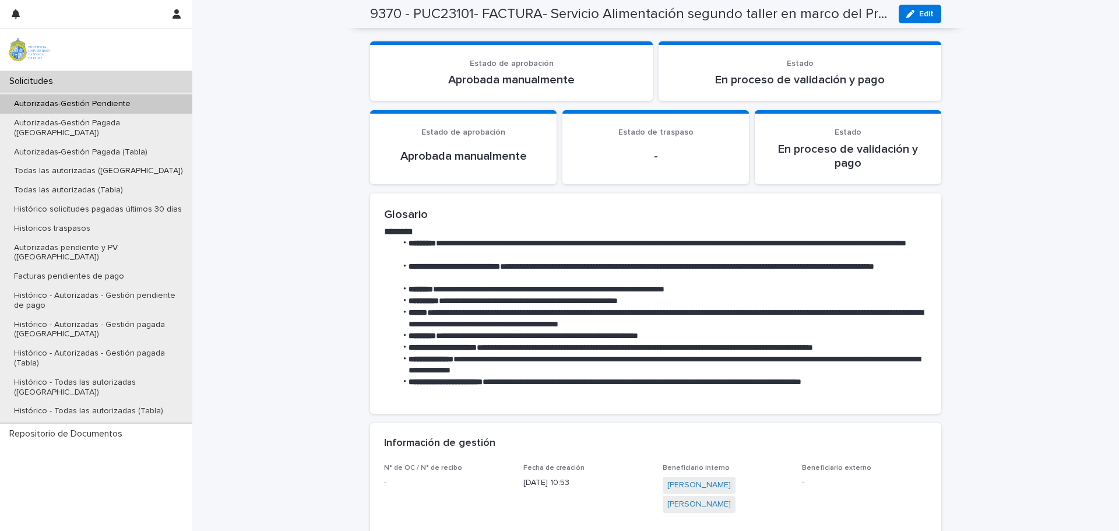
scroll to position [0, 0]
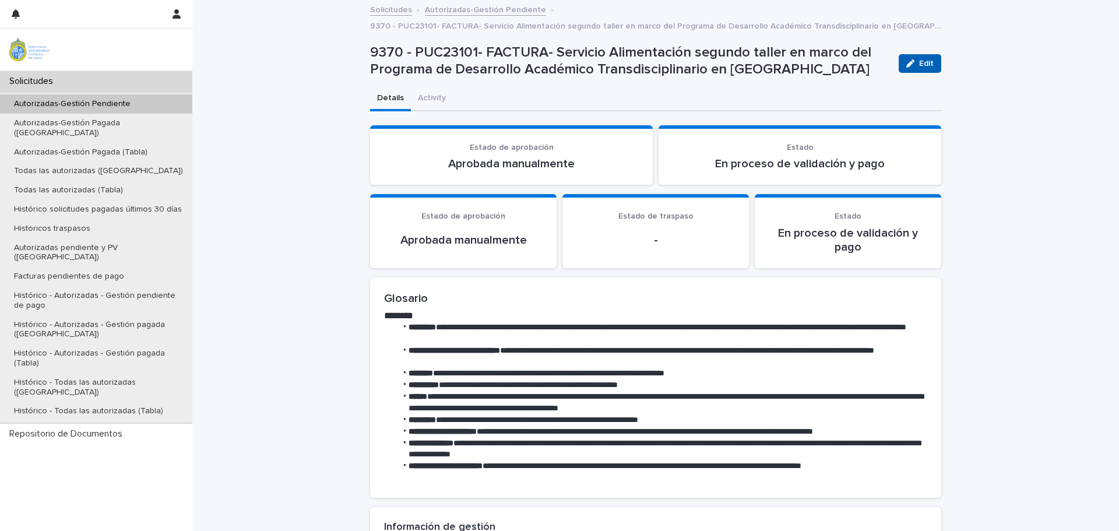
click at [913, 65] on div "button" at bounding box center [912, 63] width 13 height 8
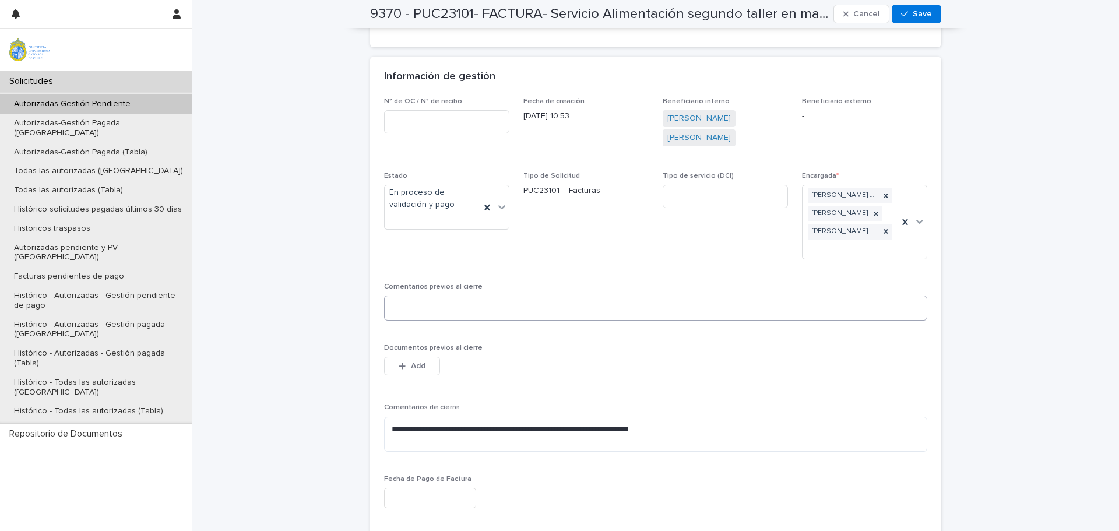
scroll to position [466, 0]
click at [547, 293] on textarea at bounding box center [655, 305] width 543 height 25
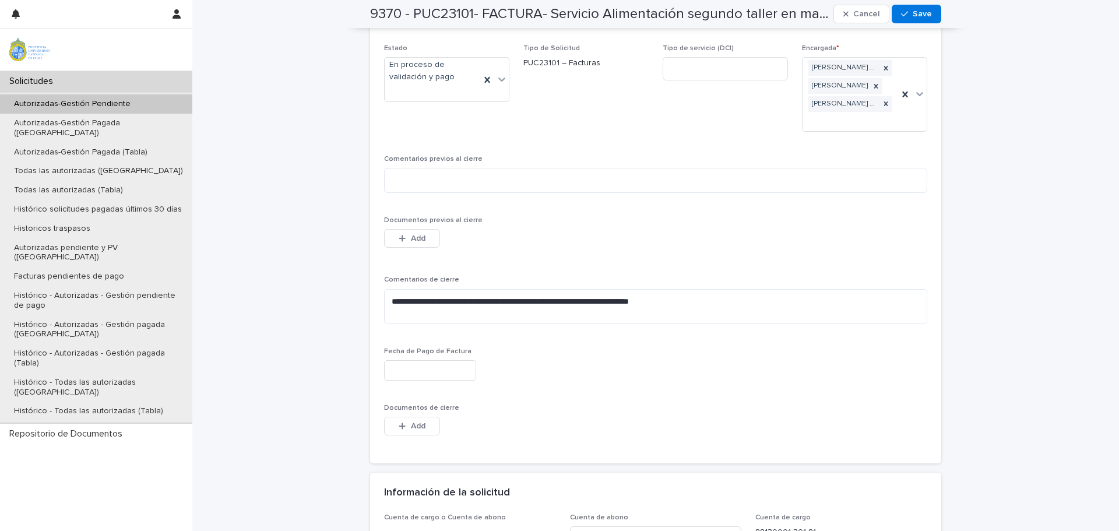
scroll to position [525, 0]
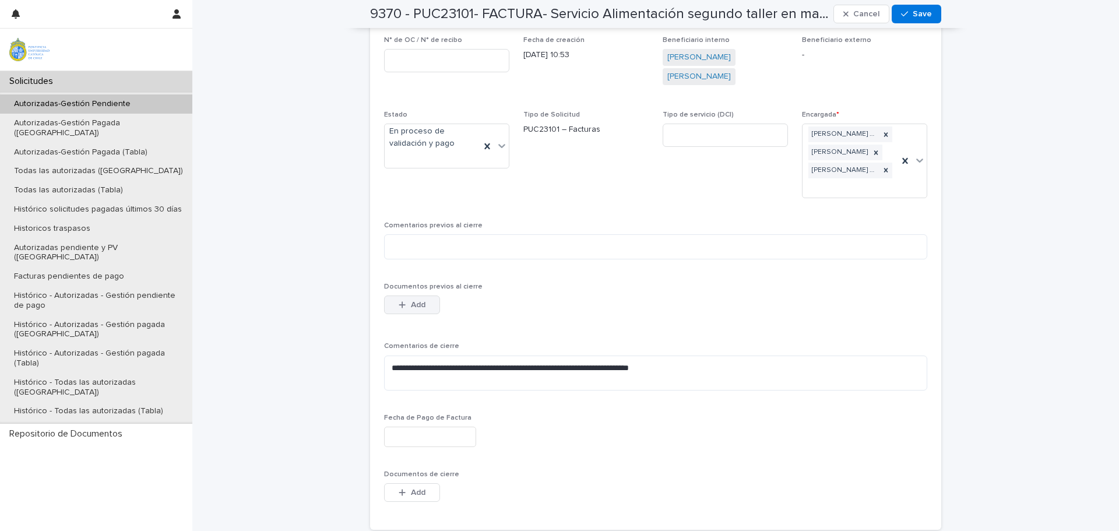
click at [403, 301] on div "button" at bounding box center [405, 305] width 12 height 8
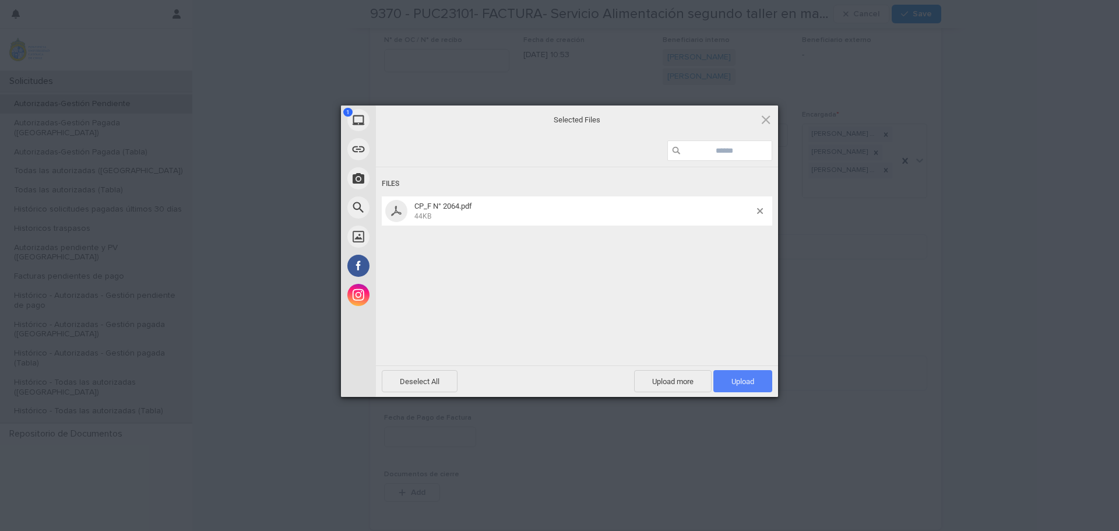
click at [741, 376] on span "Upload 1" at bounding box center [742, 381] width 59 height 22
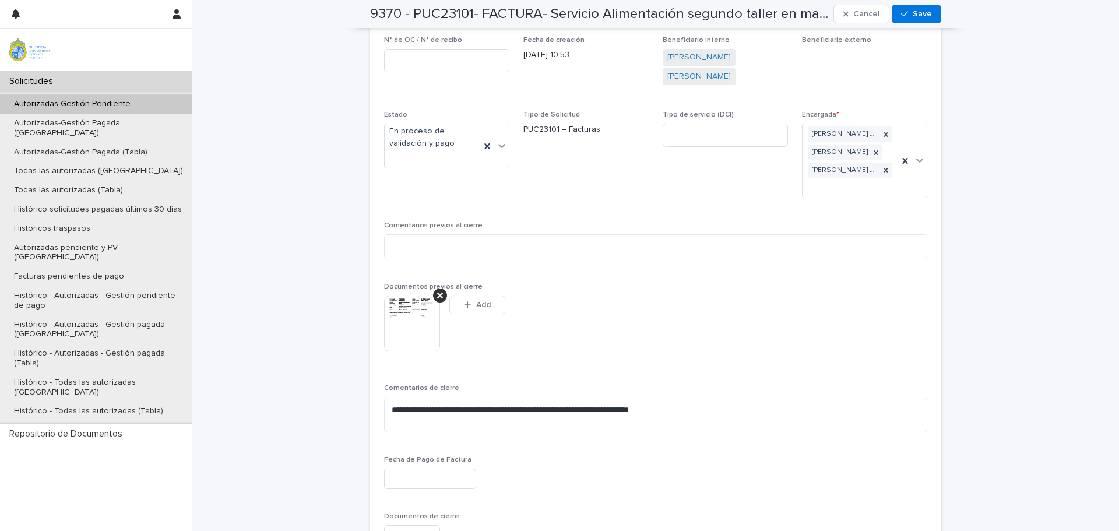
scroll to position [546, 0]
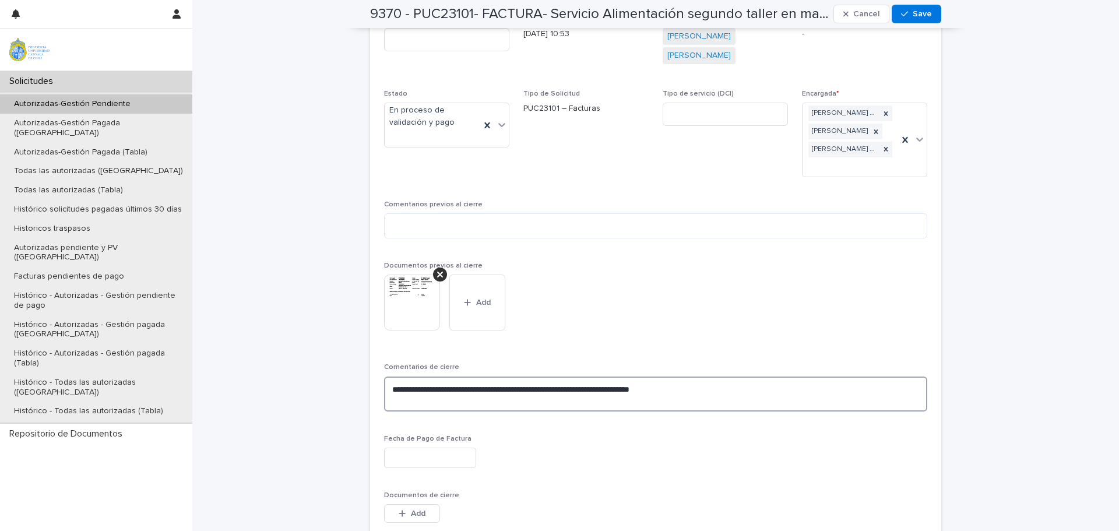
click at [720, 377] on textarea "**********" at bounding box center [655, 394] width 543 height 35
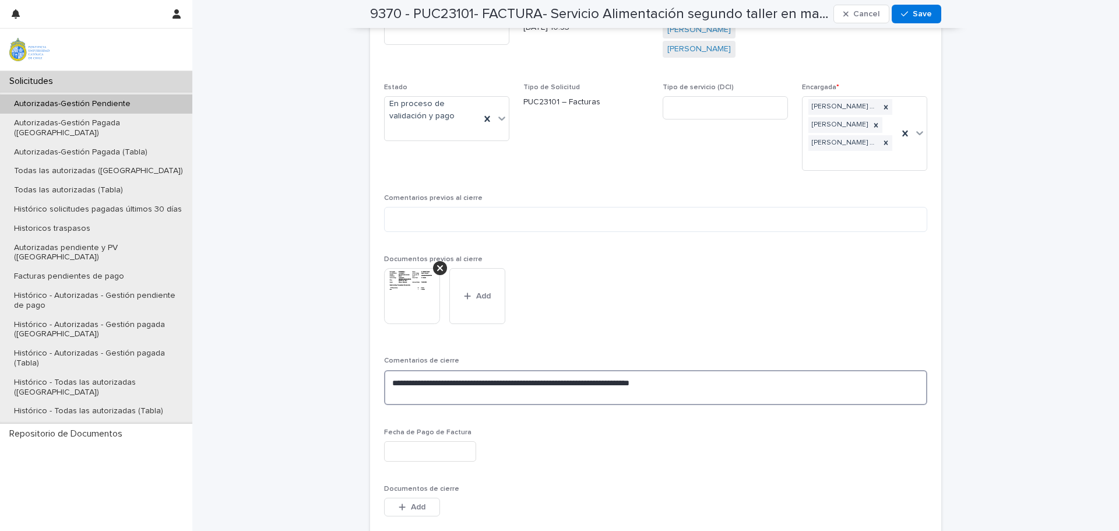
scroll to position [641, 0]
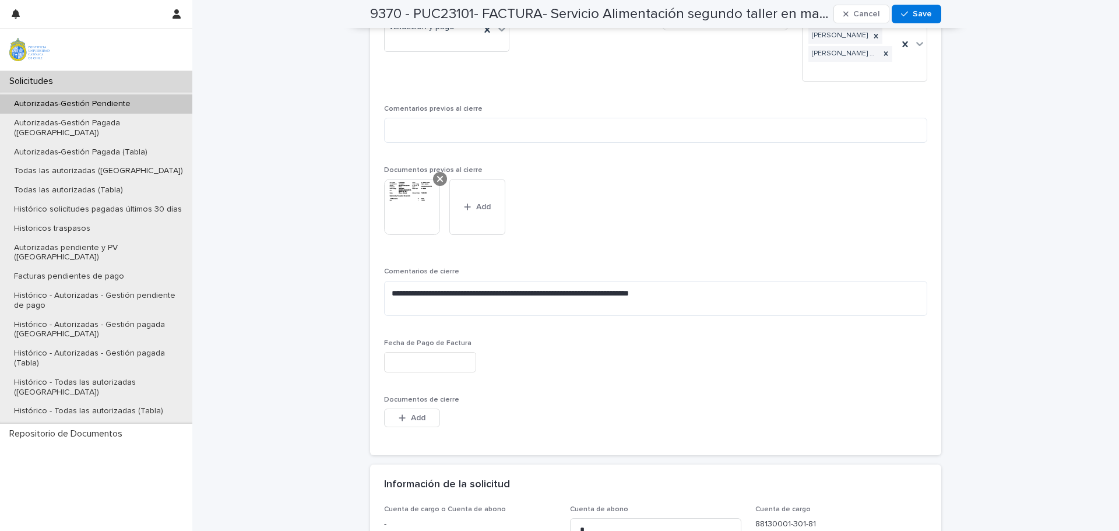
click at [439, 172] on div at bounding box center [440, 179] width 14 height 14
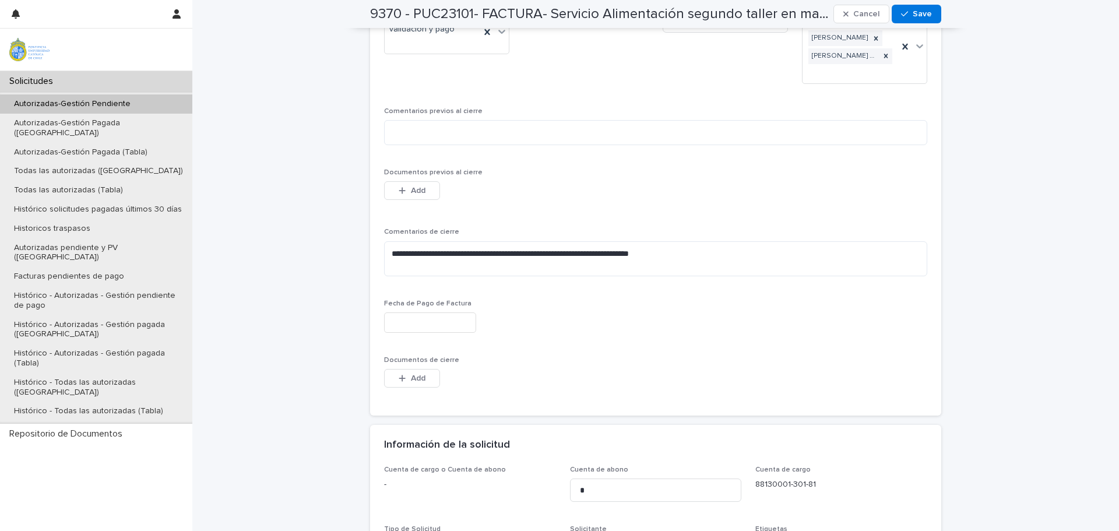
scroll to position [620, 0]
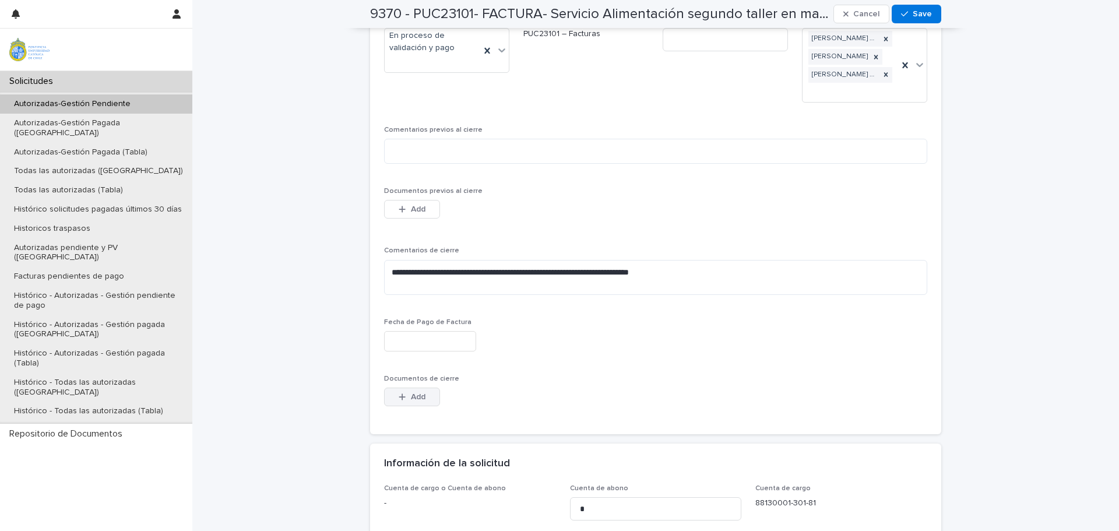
click at [400, 394] on icon "button" at bounding box center [402, 397] width 6 height 6
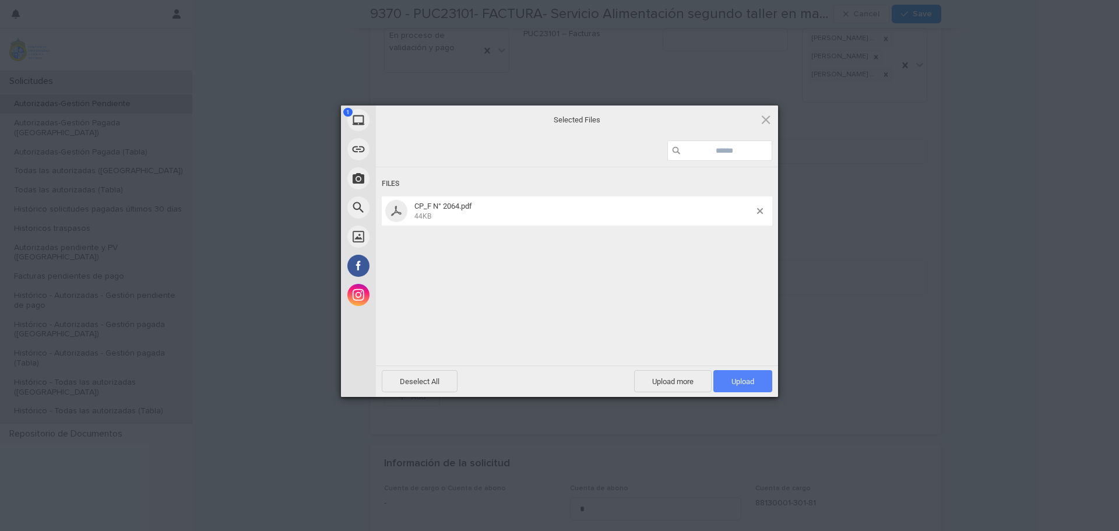
click at [738, 384] on span "Upload 1" at bounding box center [743, 381] width 23 height 9
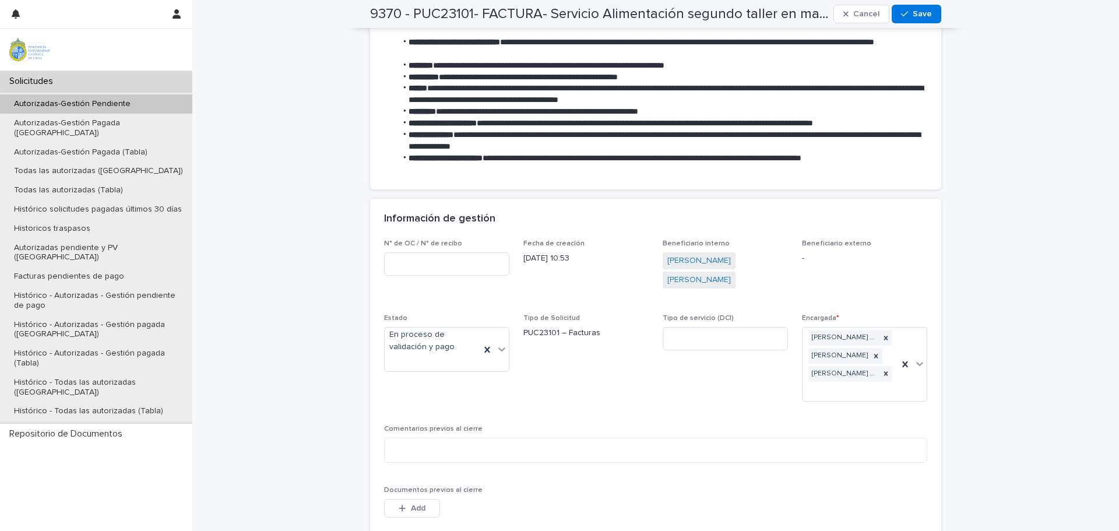
scroll to position [0, 0]
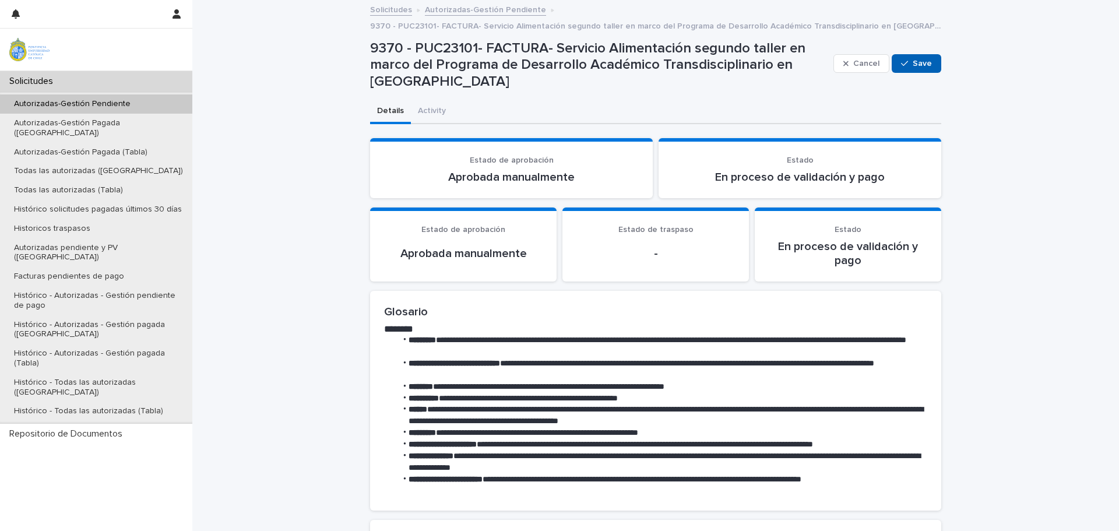
click at [921, 66] on span "Save" at bounding box center [922, 63] width 19 height 8
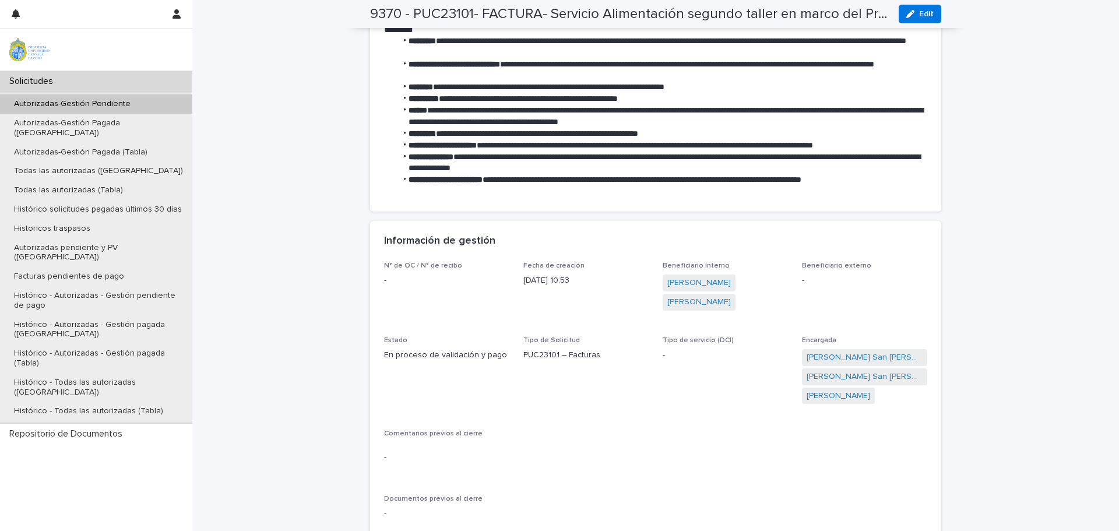
scroll to position [291, 0]
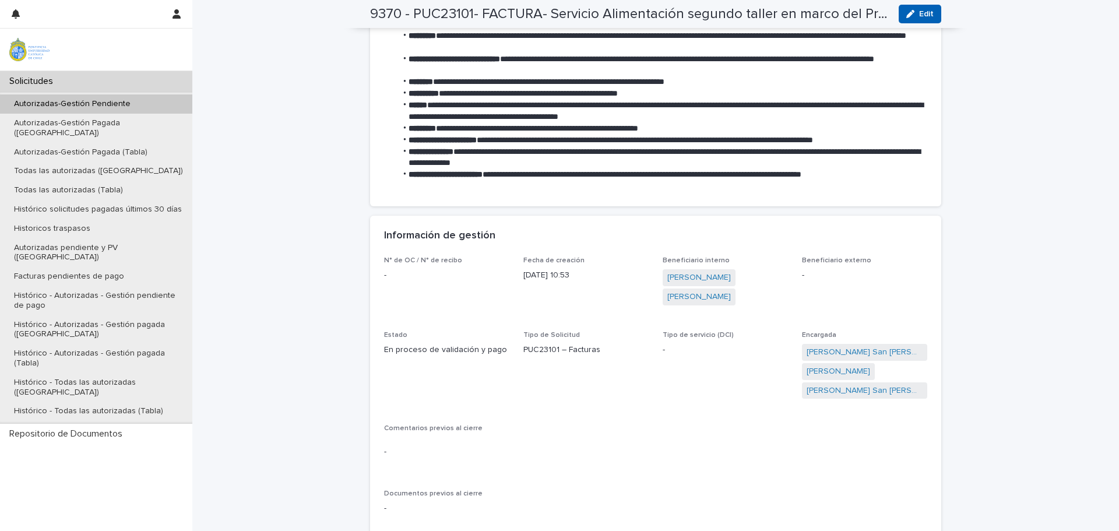
click at [922, 8] on button "Edit" at bounding box center [920, 14] width 43 height 19
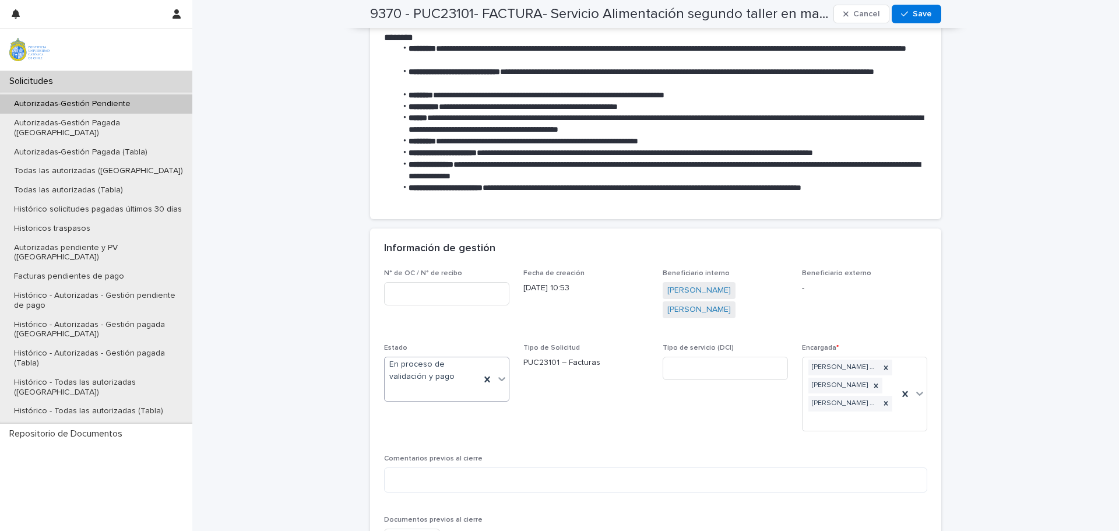
click at [498, 380] on icon at bounding box center [501, 379] width 7 height 4
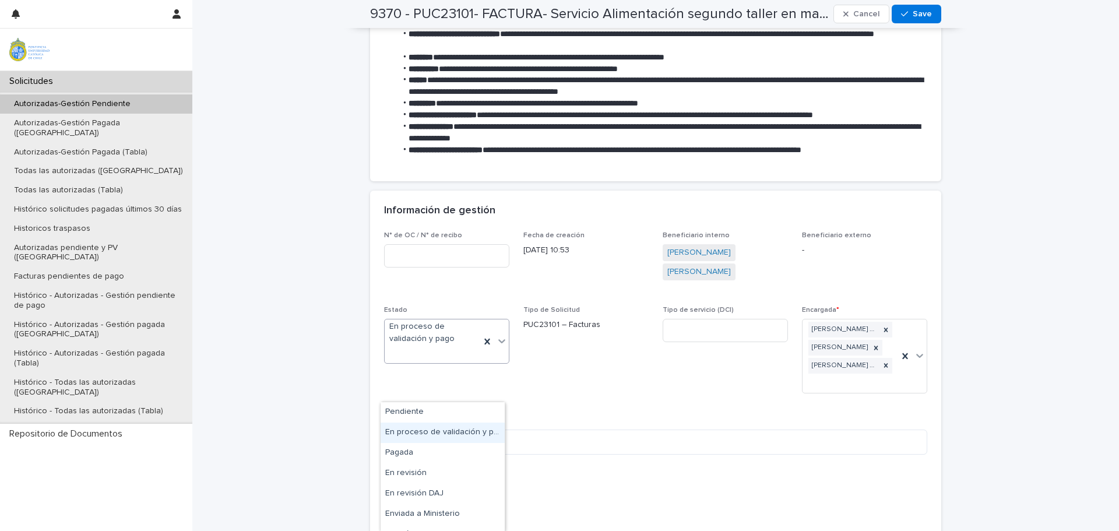
scroll to position [350, 0]
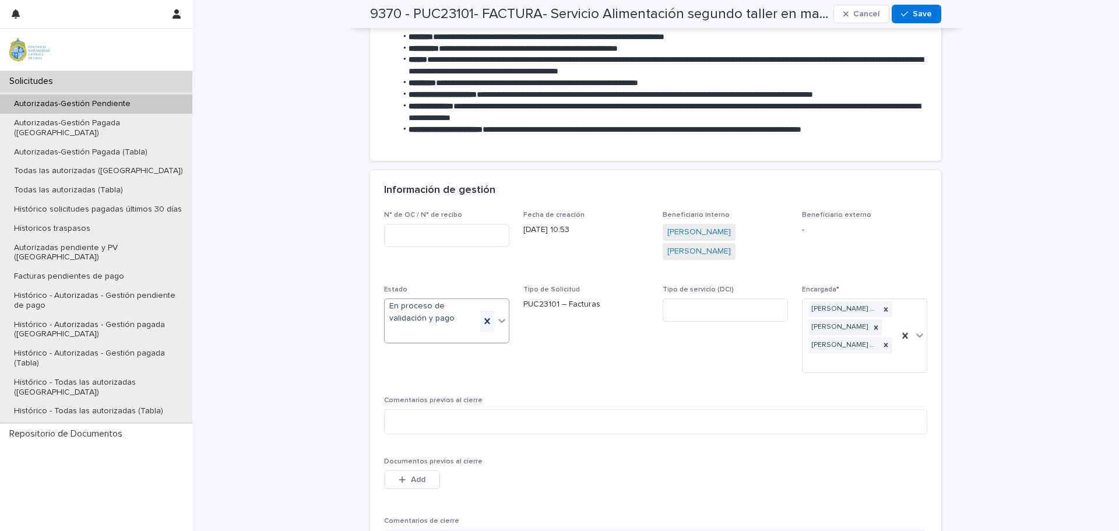
click at [484, 319] on icon at bounding box center [486, 321] width 5 height 6
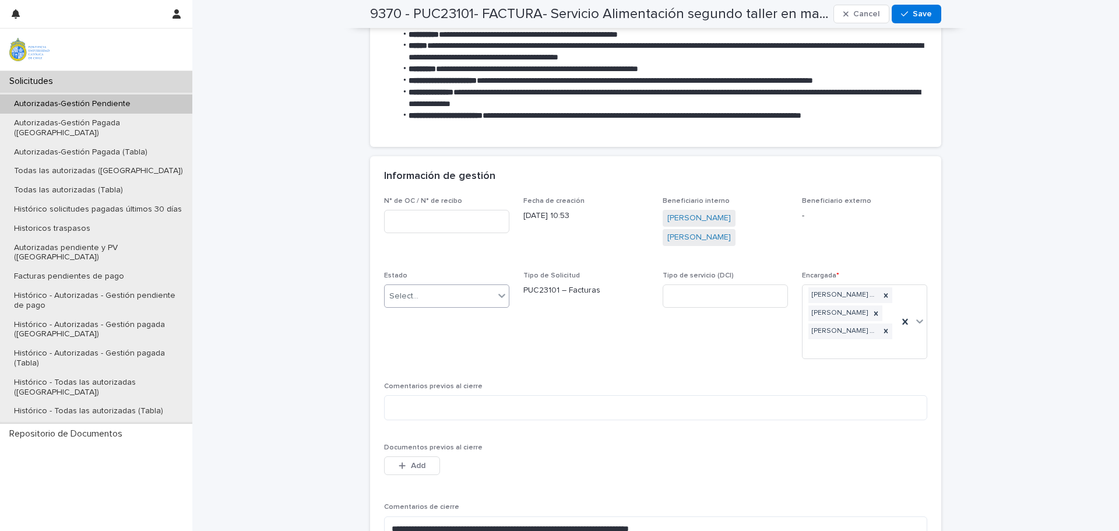
scroll to position [343, 0]
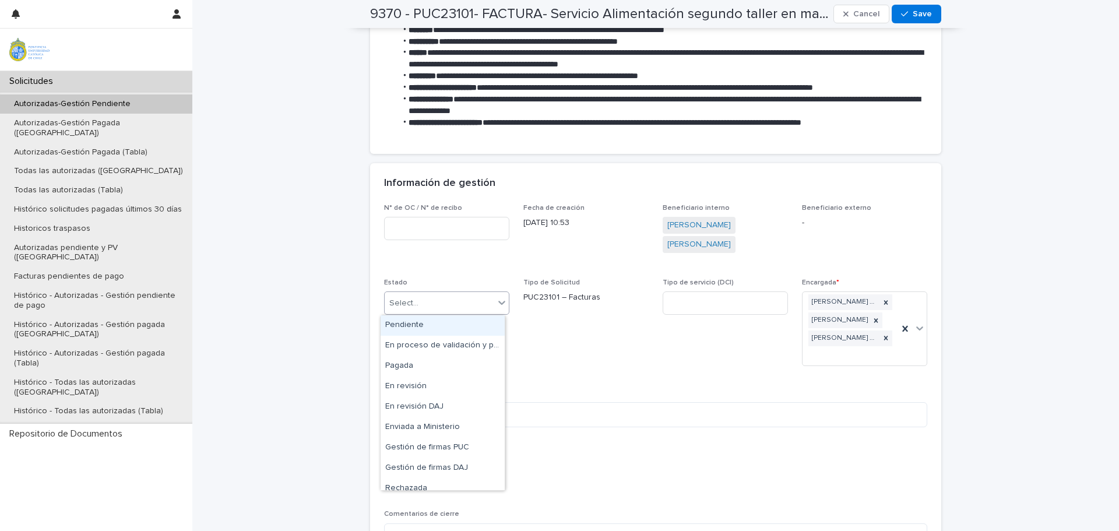
click at [496, 306] on icon at bounding box center [502, 303] width 12 height 12
click at [404, 367] on div "Pagada" at bounding box center [443, 366] width 124 height 20
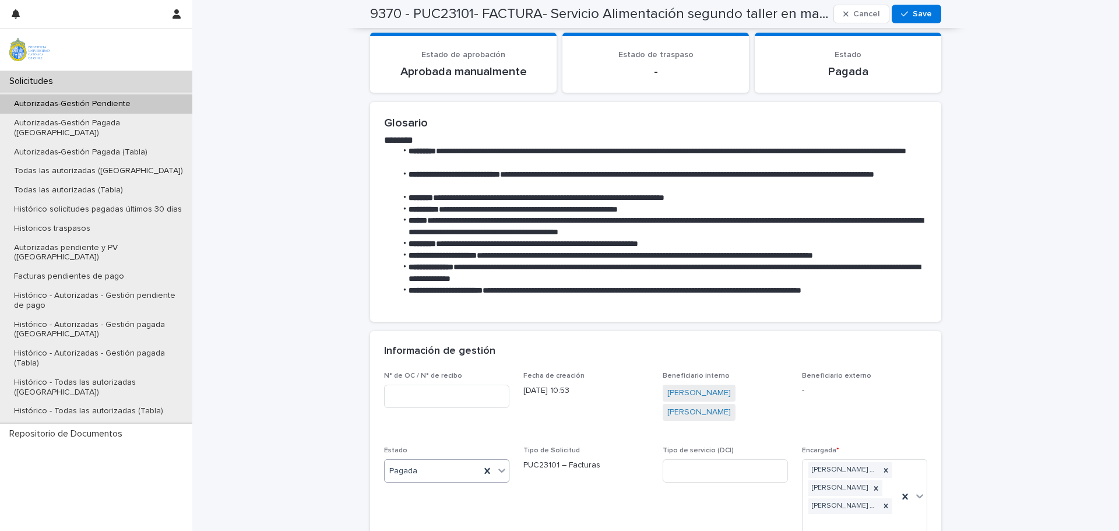
scroll to position [0, 0]
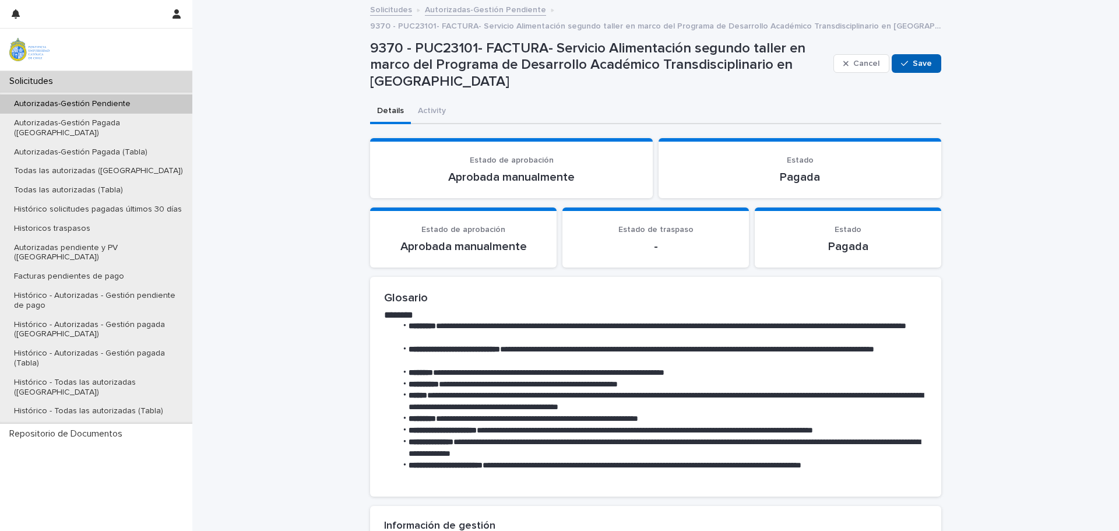
click at [917, 65] on span "Save" at bounding box center [922, 63] width 19 height 8
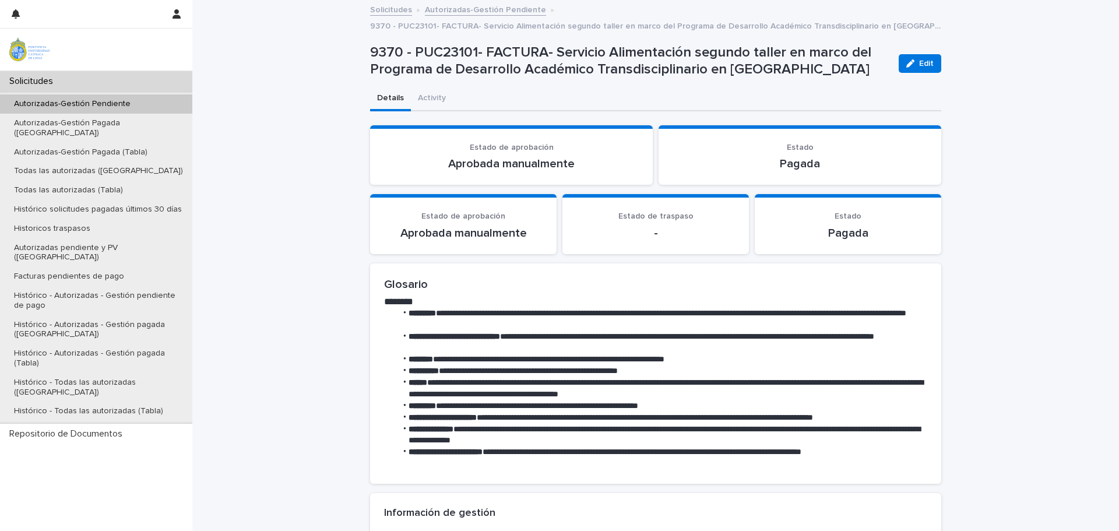
click at [75, 100] on p "Autorizadas-Gestión Pendiente" at bounding box center [72, 104] width 135 height 10
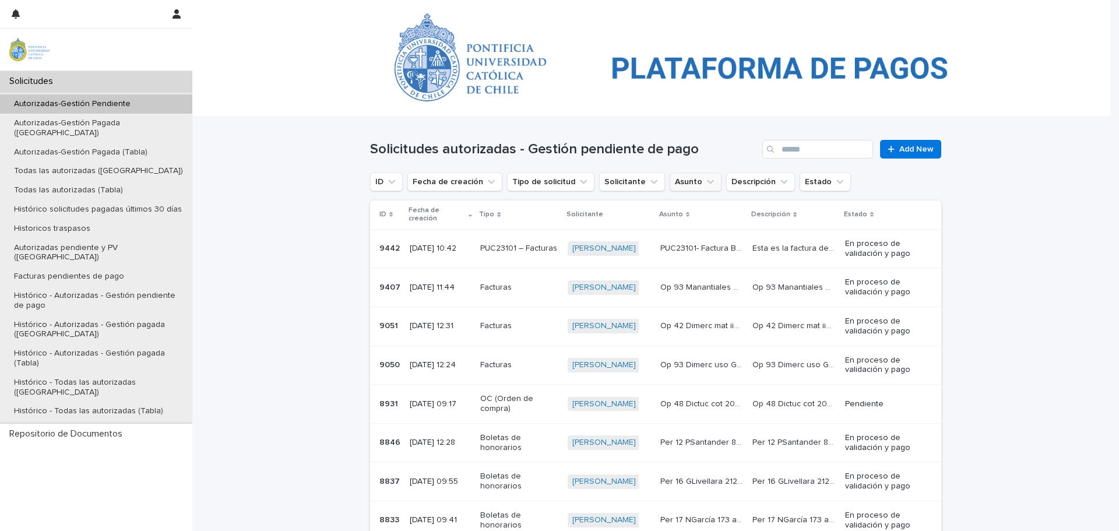
click at [670, 180] on button "Asunto" at bounding box center [696, 182] width 52 height 19
click at [606, 180] on button "Solicitante" at bounding box center [632, 182] width 66 height 19
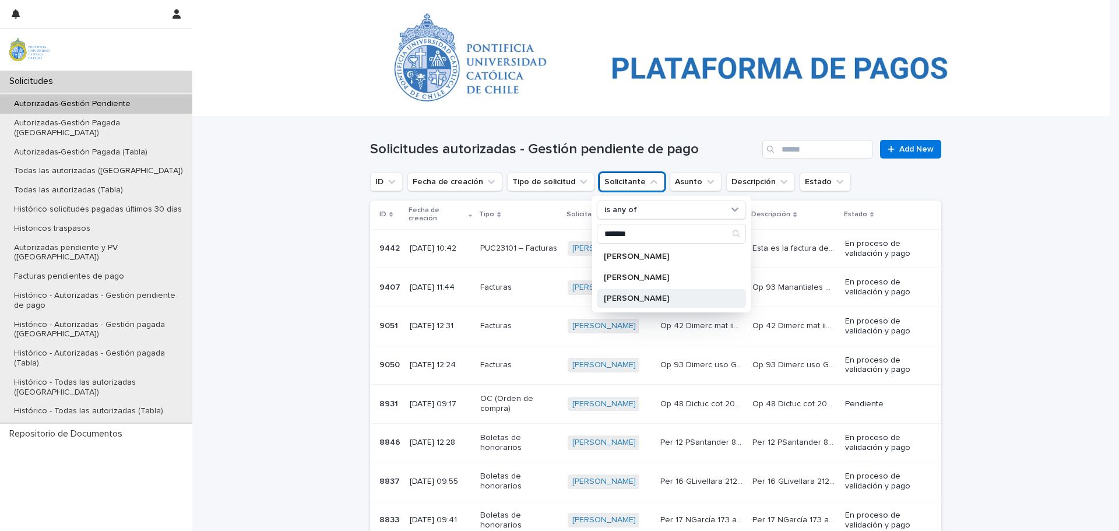
type input "*******"
click at [630, 302] on p "[PERSON_NAME]" at bounding box center [666, 298] width 124 height 8
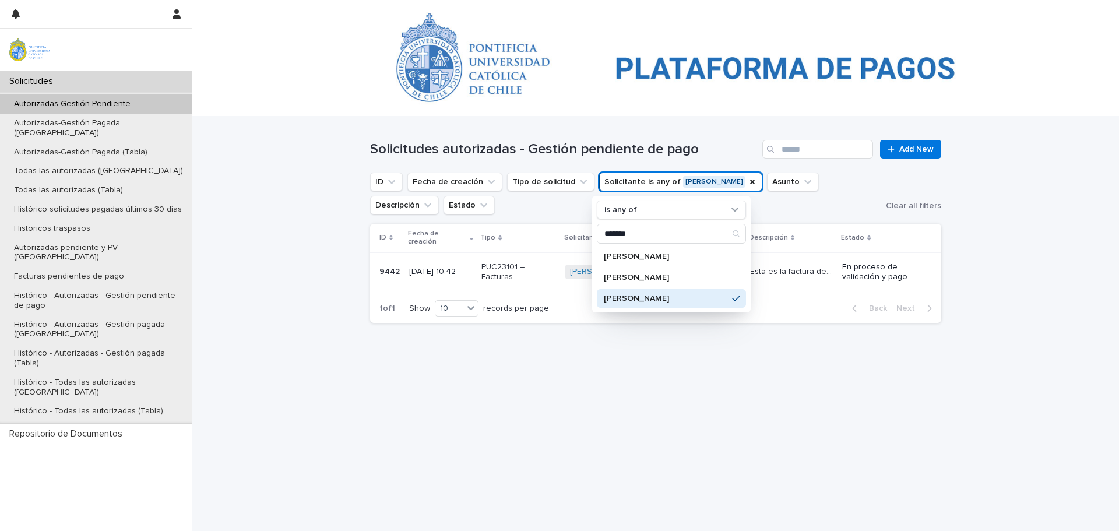
click at [692, 400] on div "Loading... Saving… Loading... Saving… Solicitudes autorizadas - Gestión pendien…" at bounding box center [655, 309] width 583 height 385
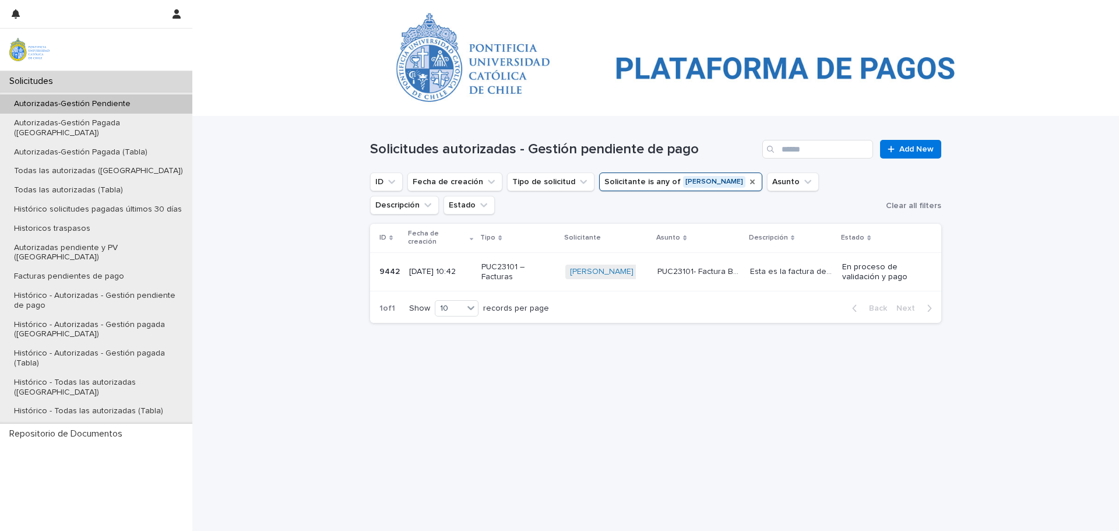
click at [748, 182] on icon "Solicitante" at bounding box center [752, 181] width 9 height 9
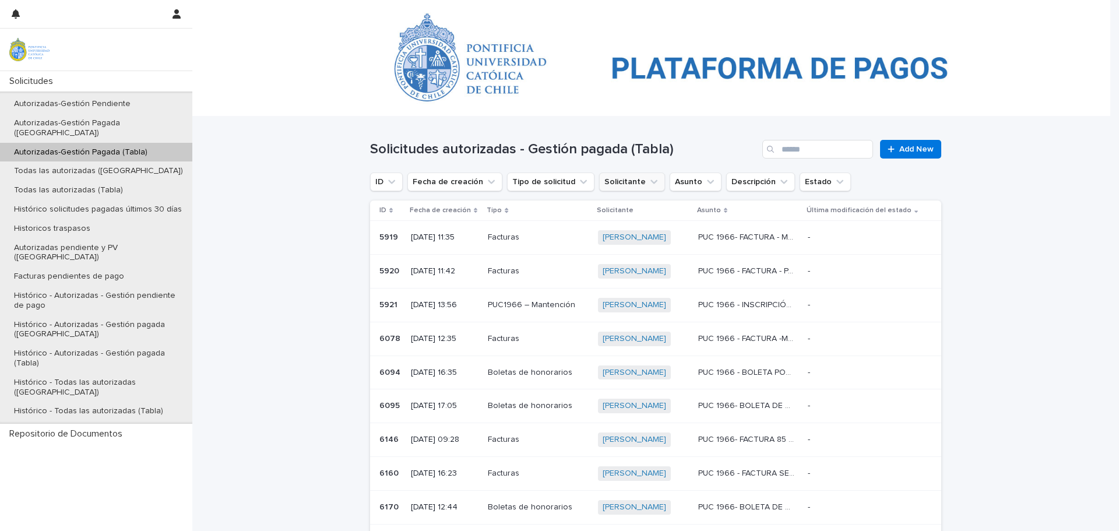
click at [614, 182] on button "Solicitante" at bounding box center [632, 182] width 66 height 19
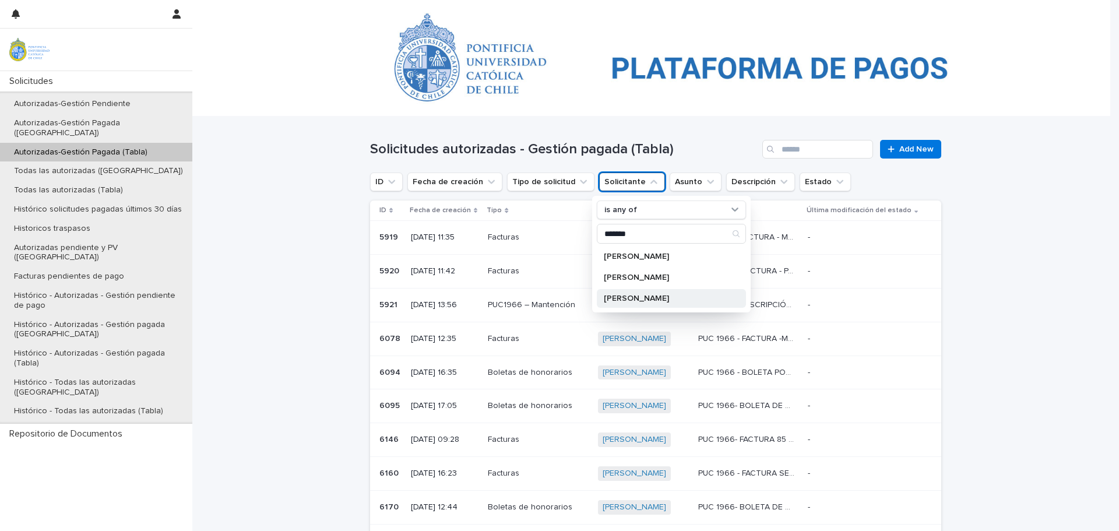
type input "*******"
click at [611, 300] on p "[PERSON_NAME]" at bounding box center [666, 298] width 124 height 8
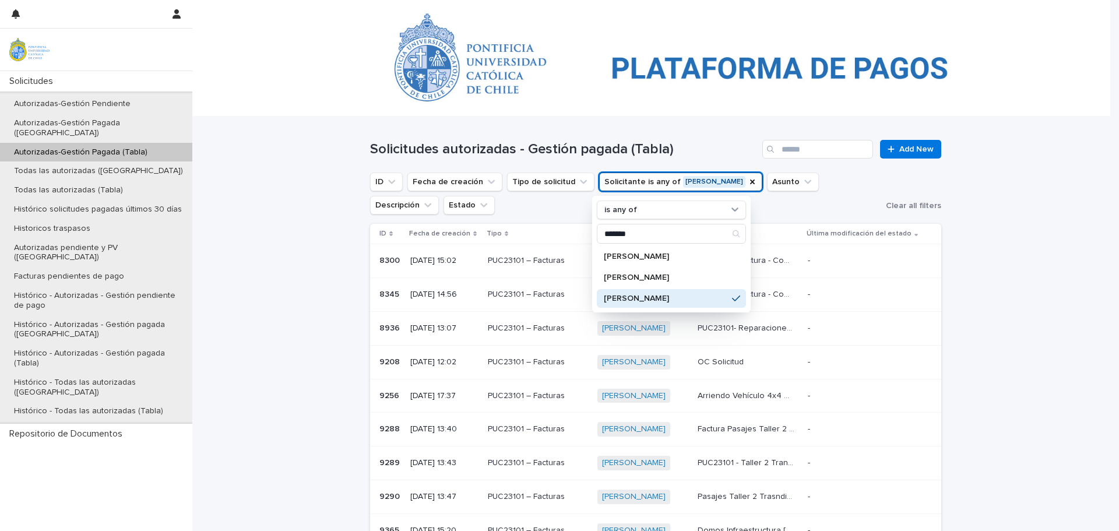
click at [969, 365] on div "Loading... Saving… Loading... Saving… Solicitudes autorizadas - Gestión pagada …" at bounding box center [655, 454] width 927 height 675
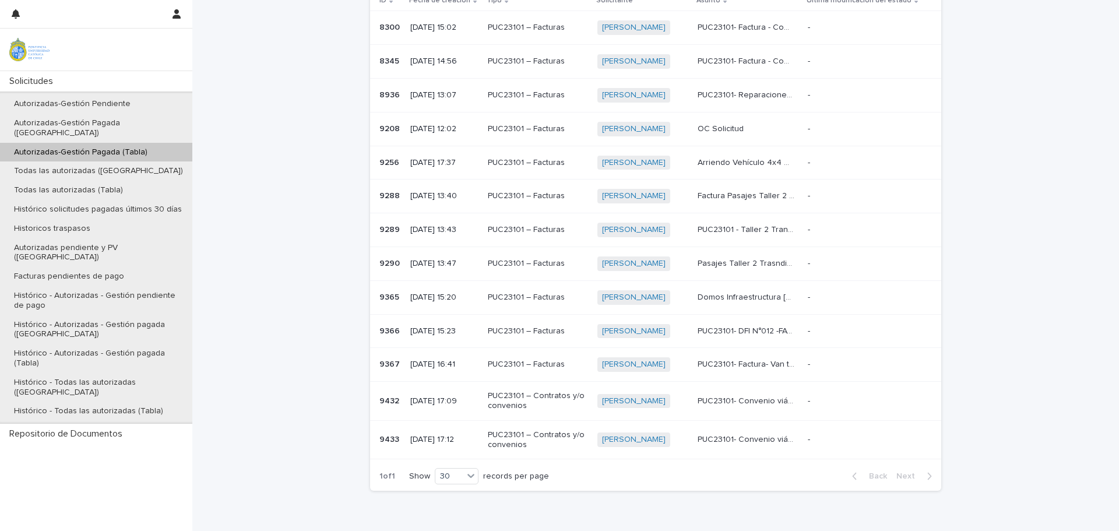
scroll to position [261, 0]
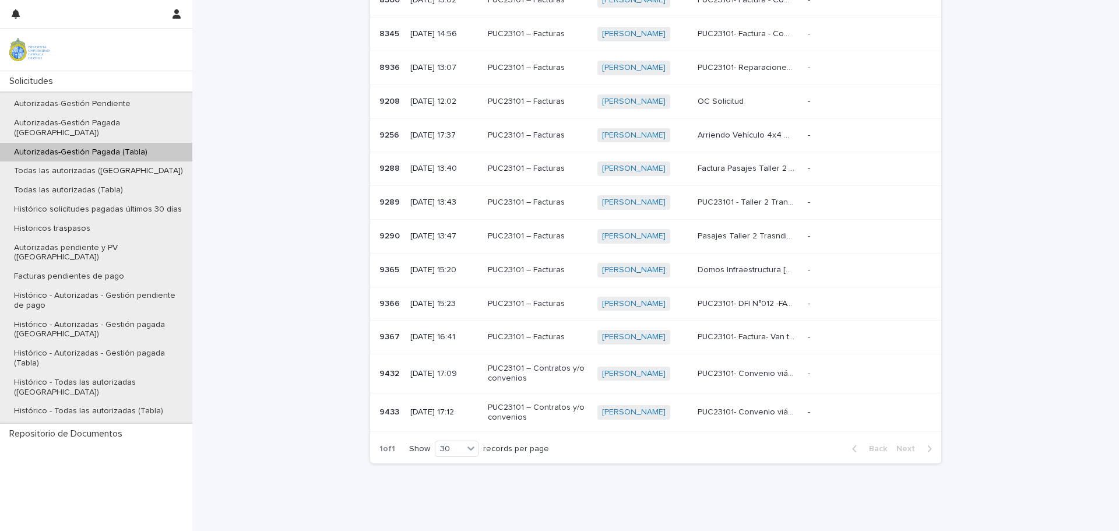
click at [724, 335] on p "PUC23101- Factura- Van transporte aeropuerto" at bounding box center [748, 336] width 100 height 12
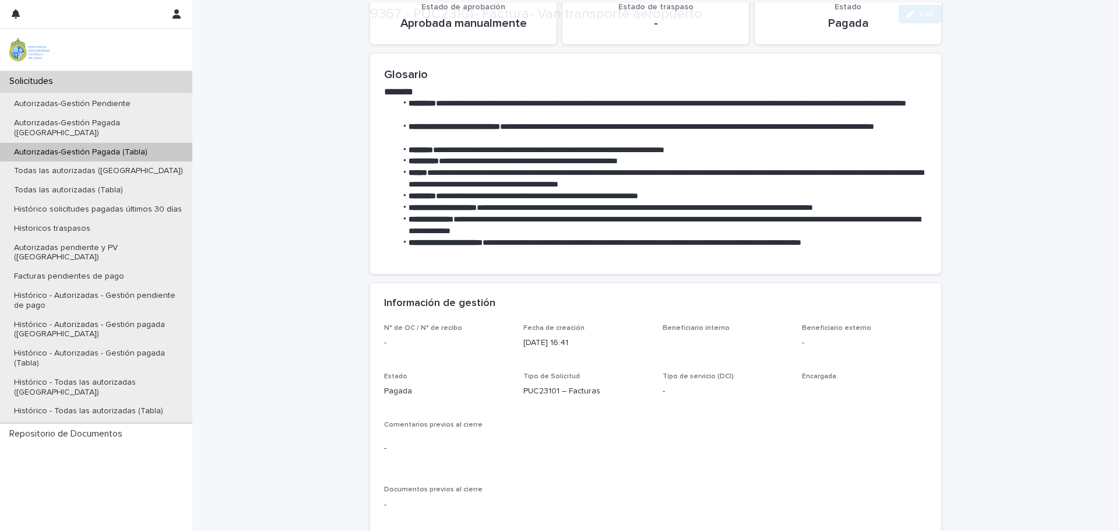
scroll to position [328, 0]
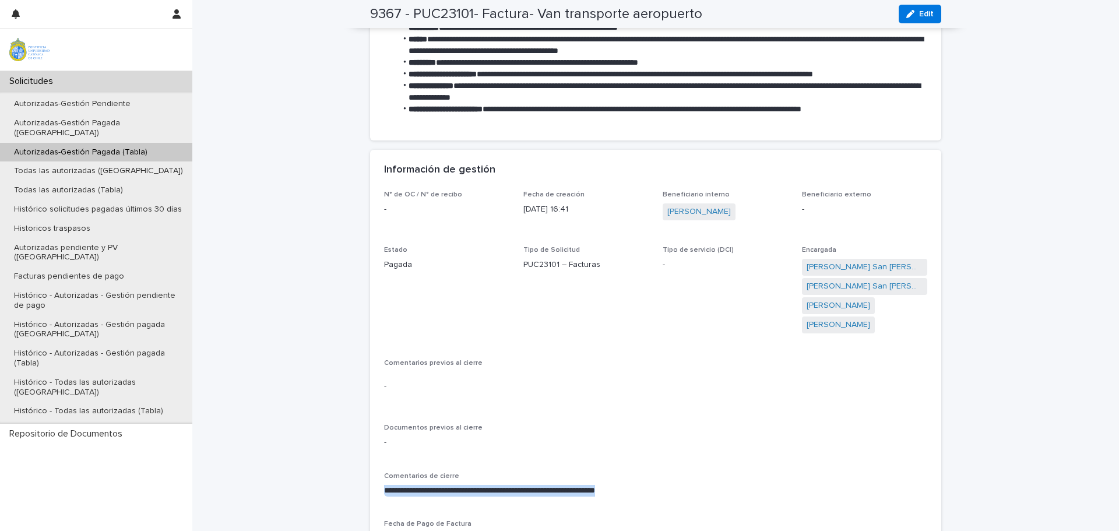
drag, startPoint x: 381, startPoint y: 487, endPoint x: 646, endPoint y: 492, distance: 265.3
click at [644, 493] on p "**********" at bounding box center [655, 491] width 543 height 12
copy p "**********"
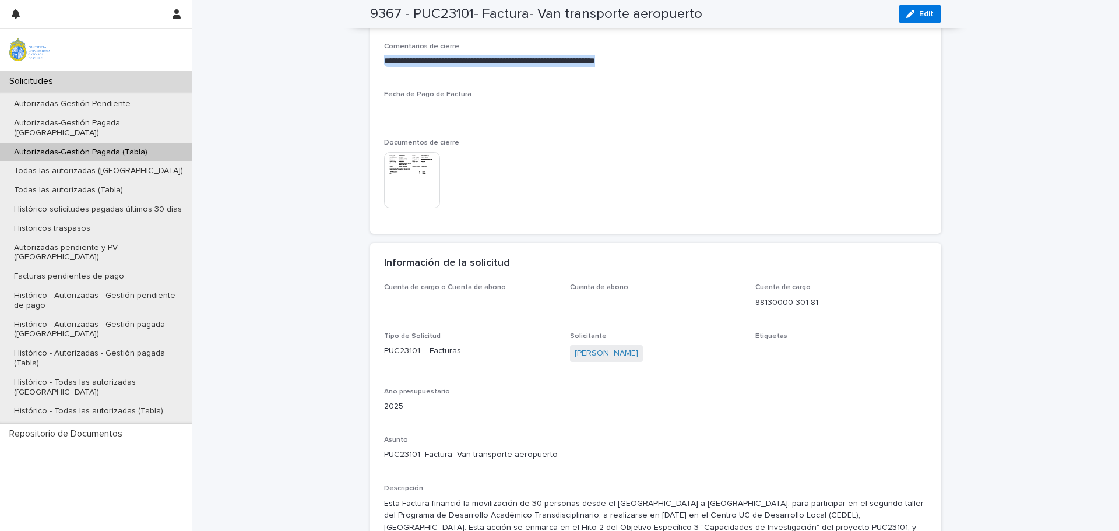
scroll to position [758, 0]
click at [884, 184] on div "This file cannot be opened Download File" at bounding box center [655, 181] width 543 height 58
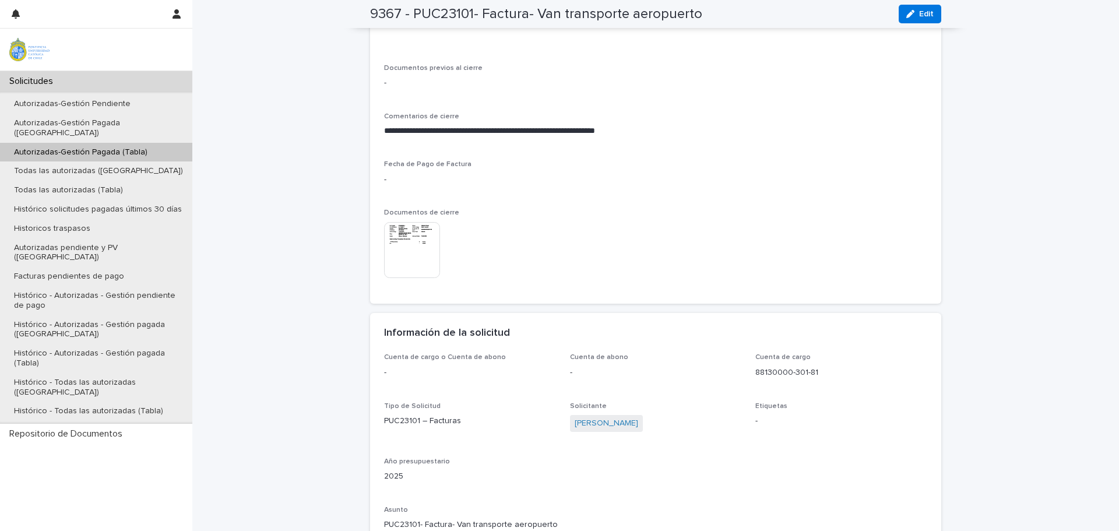
scroll to position [583, 0]
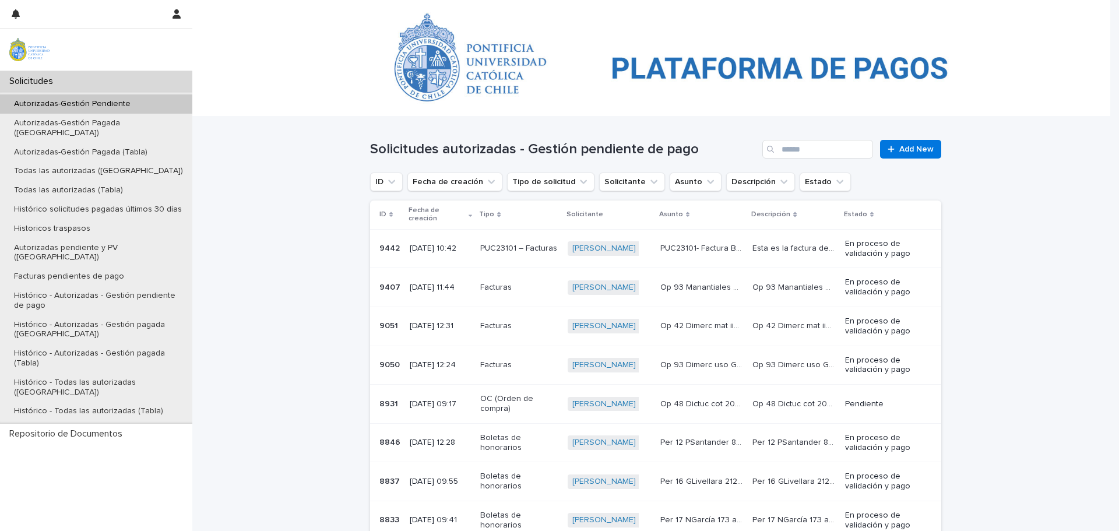
click at [551, 241] on div "PUC23101 – Facturas" at bounding box center [519, 247] width 78 height 12
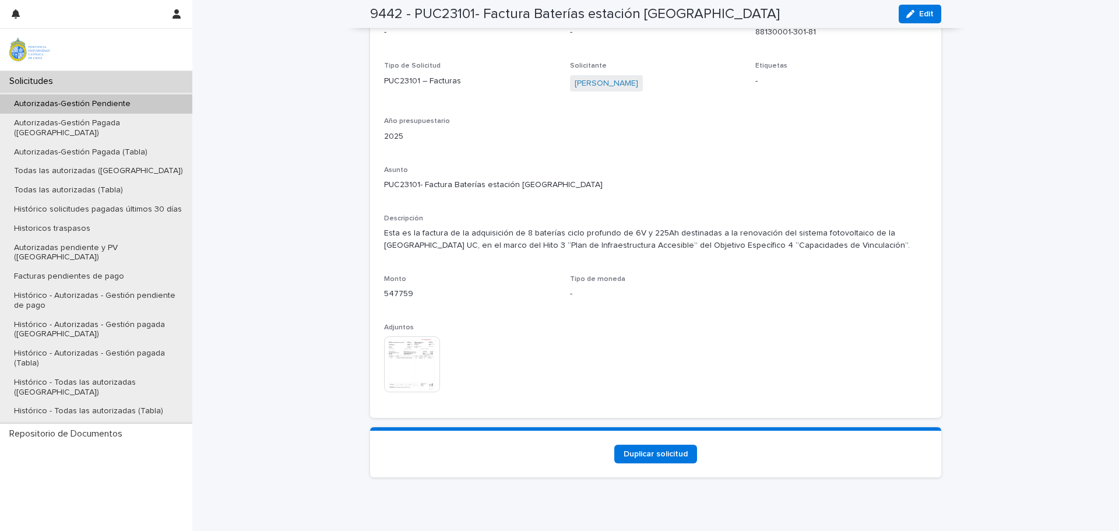
scroll to position [1045, 0]
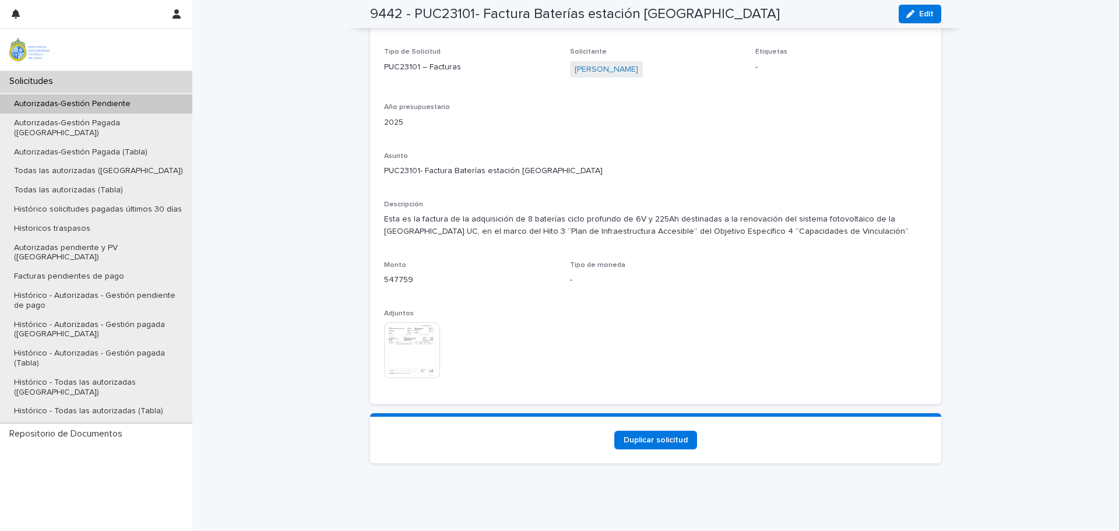
click at [413, 359] on img at bounding box center [412, 350] width 56 height 56
